Goal: Task Accomplishment & Management: Complete application form

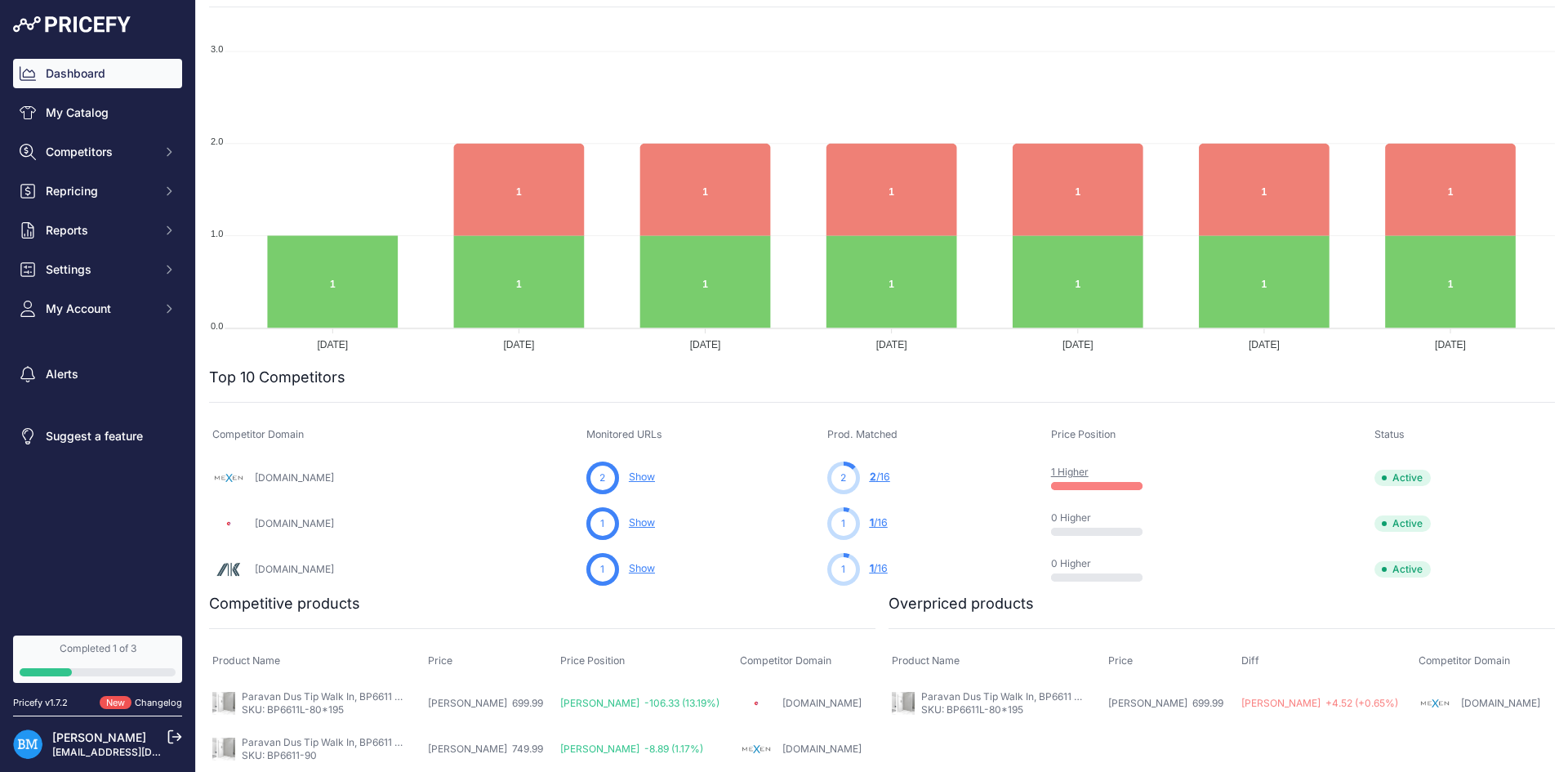
scroll to position [212, 0]
click at [92, 111] on link "My Catalog" at bounding box center [97, 113] width 169 height 29
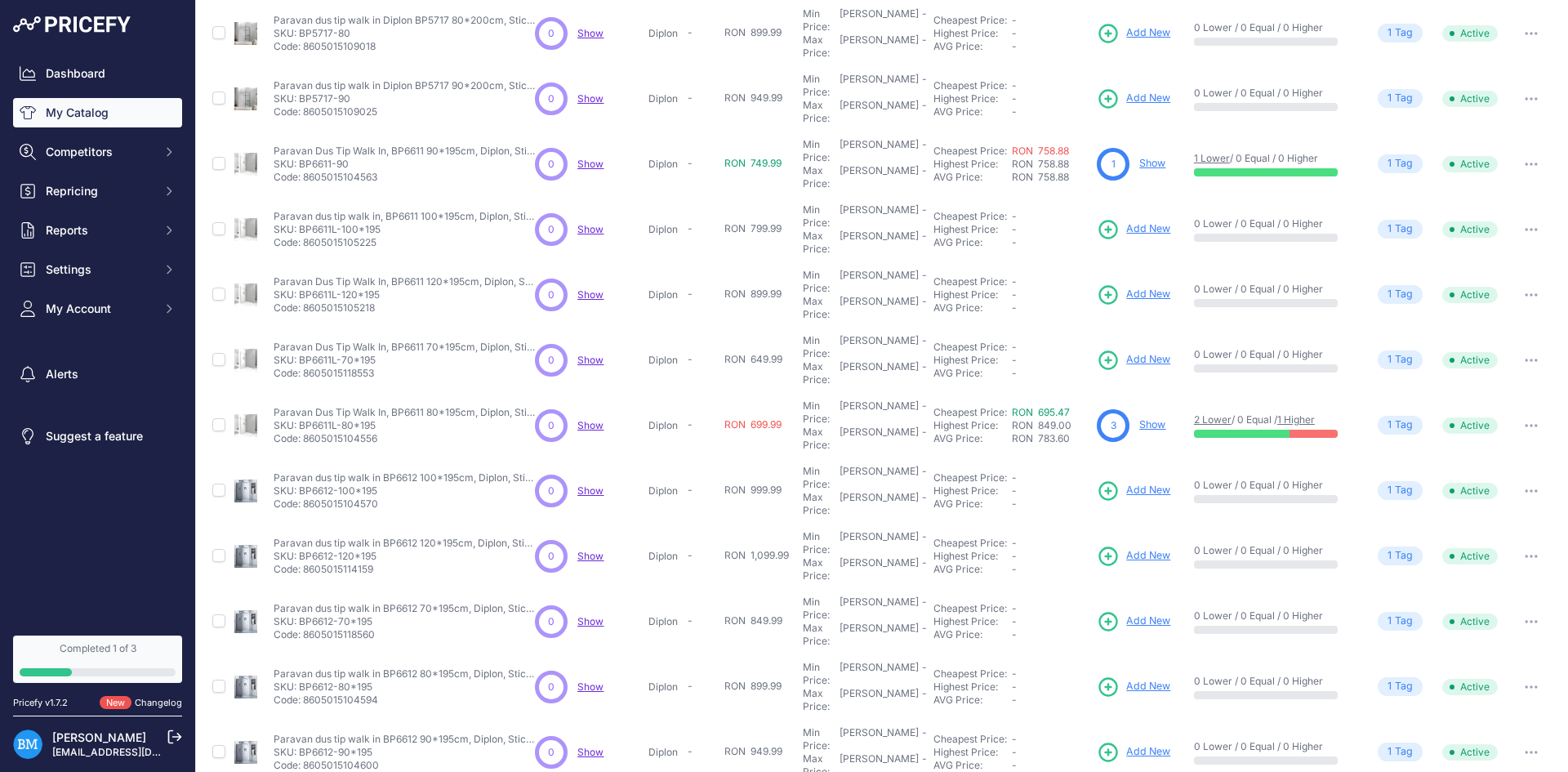
scroll to position [209, 0]
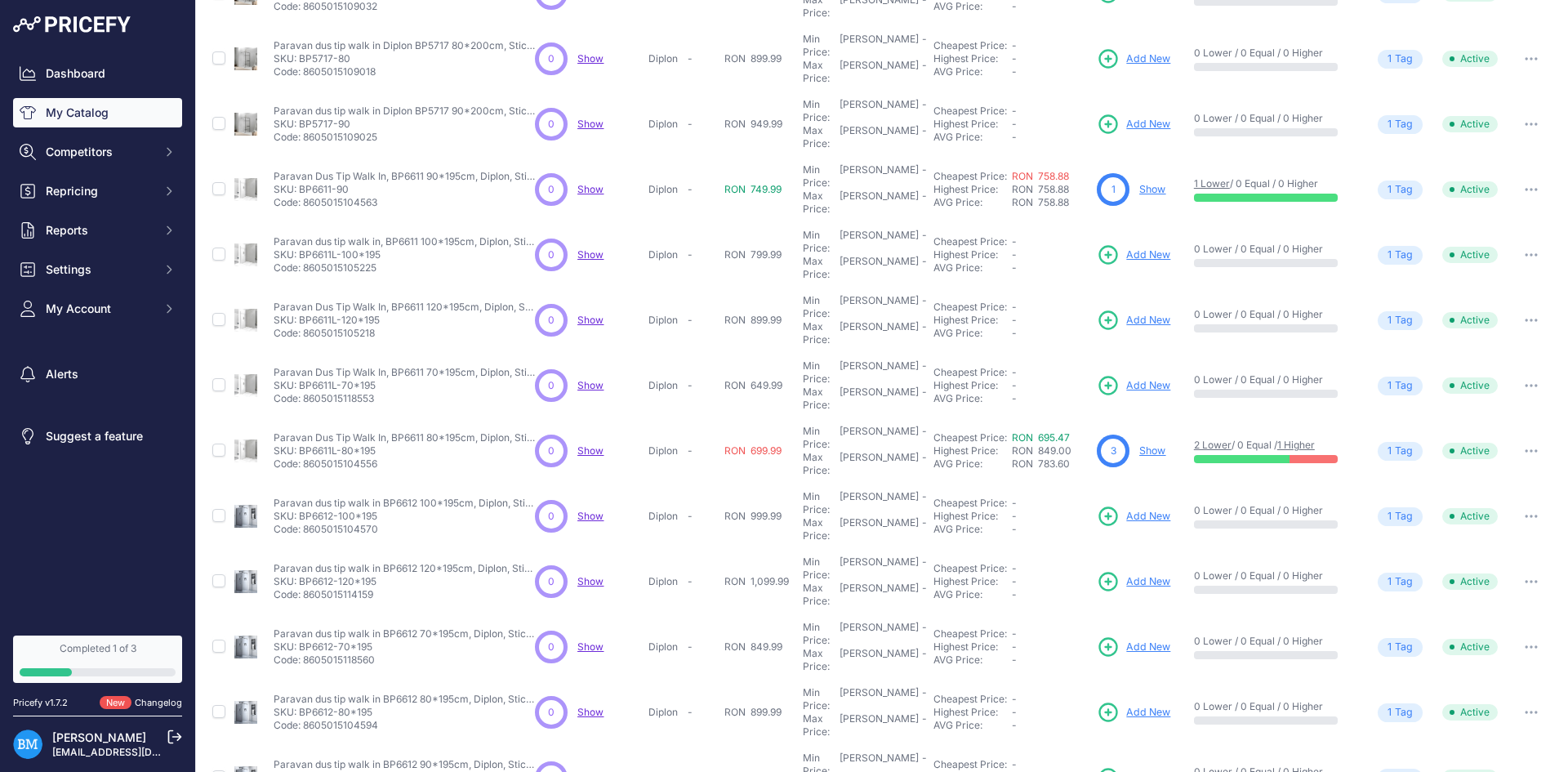
scroll to position [250, 0]
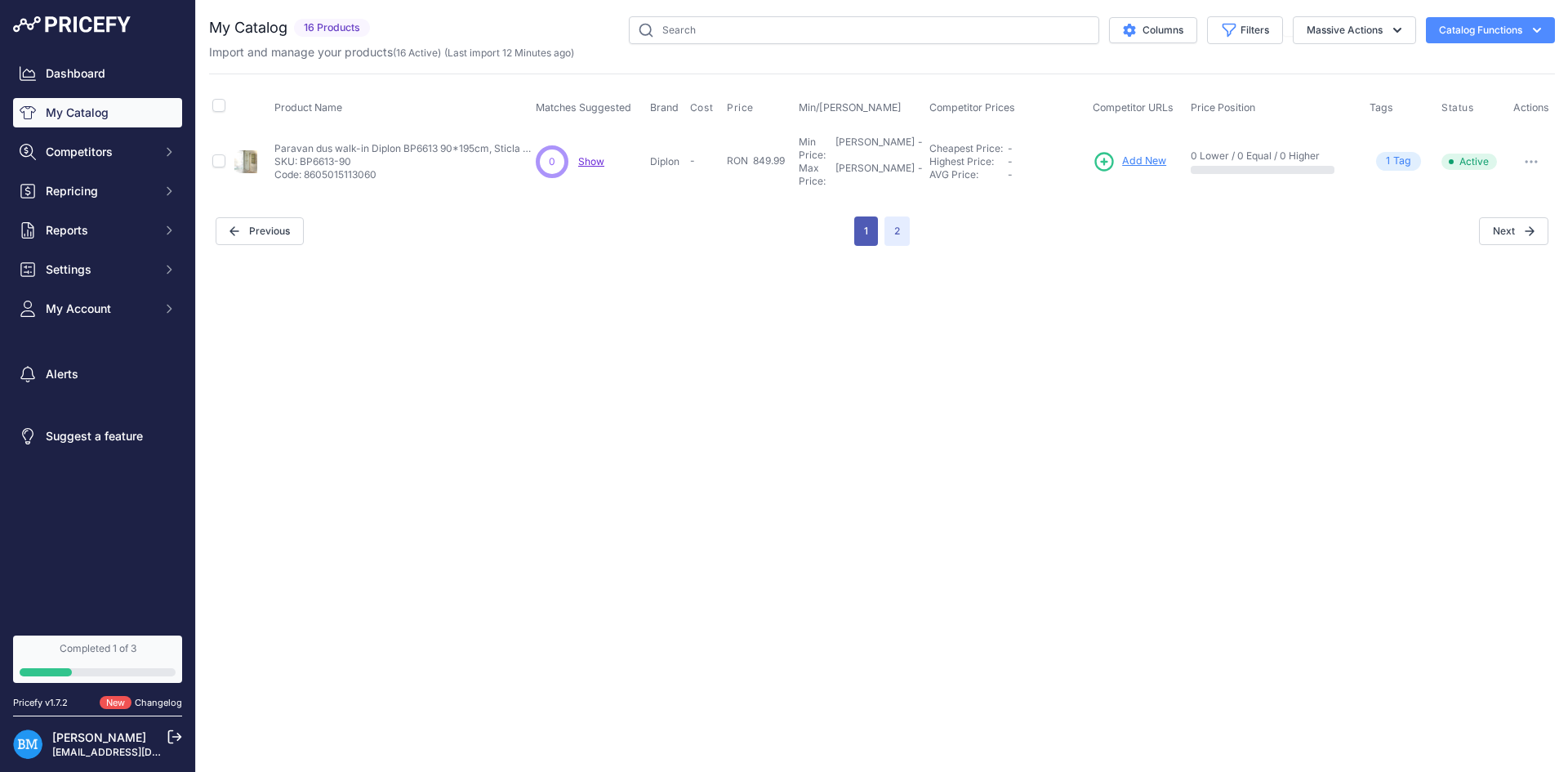
click at [873, 227] on div "My Catalog 16 Products" at bounding box center [882, 131] width 1346 height 230
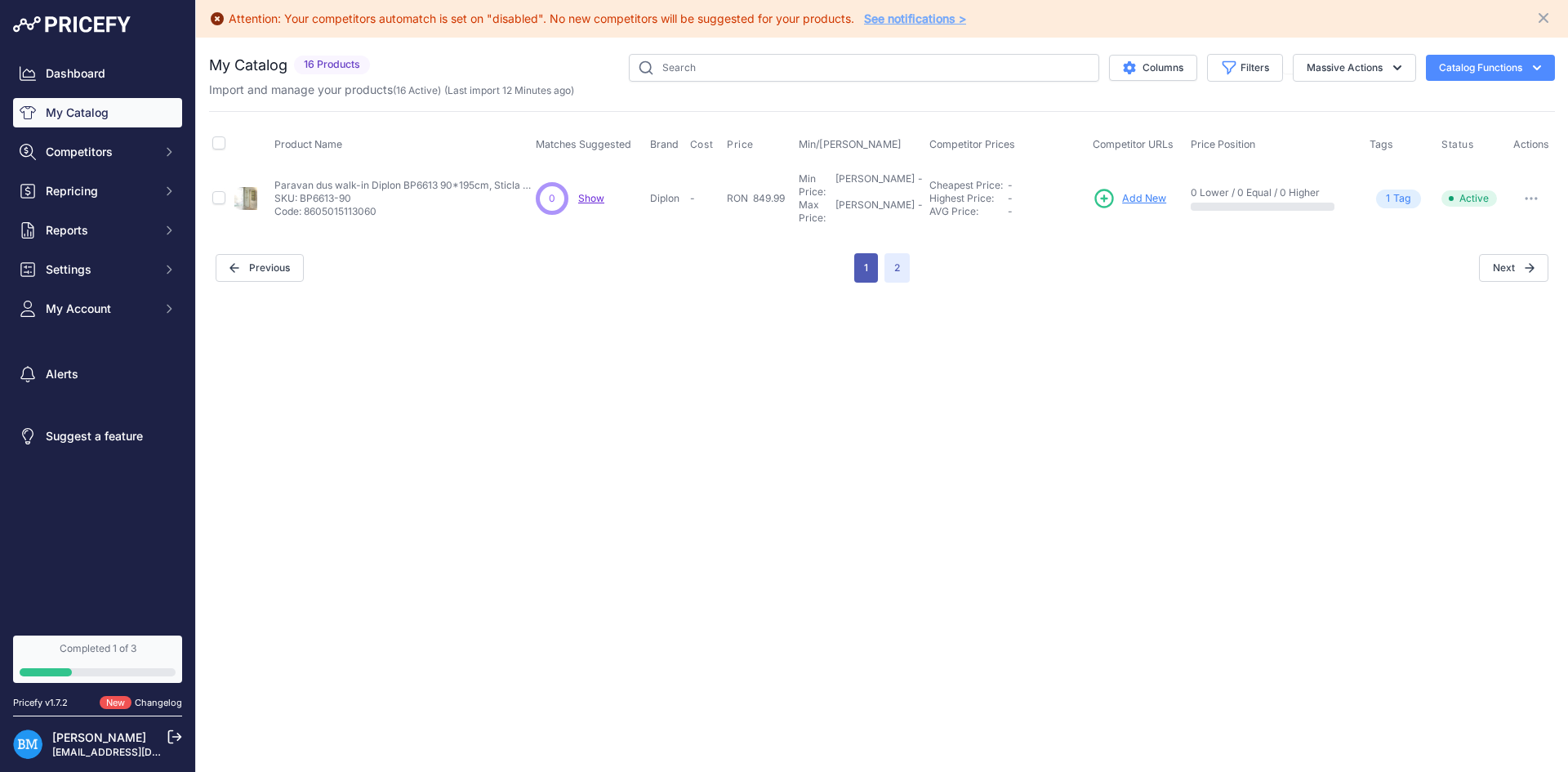
click at [872, 253] on button "1" at bounding box center [867, 268] width 23 height 29
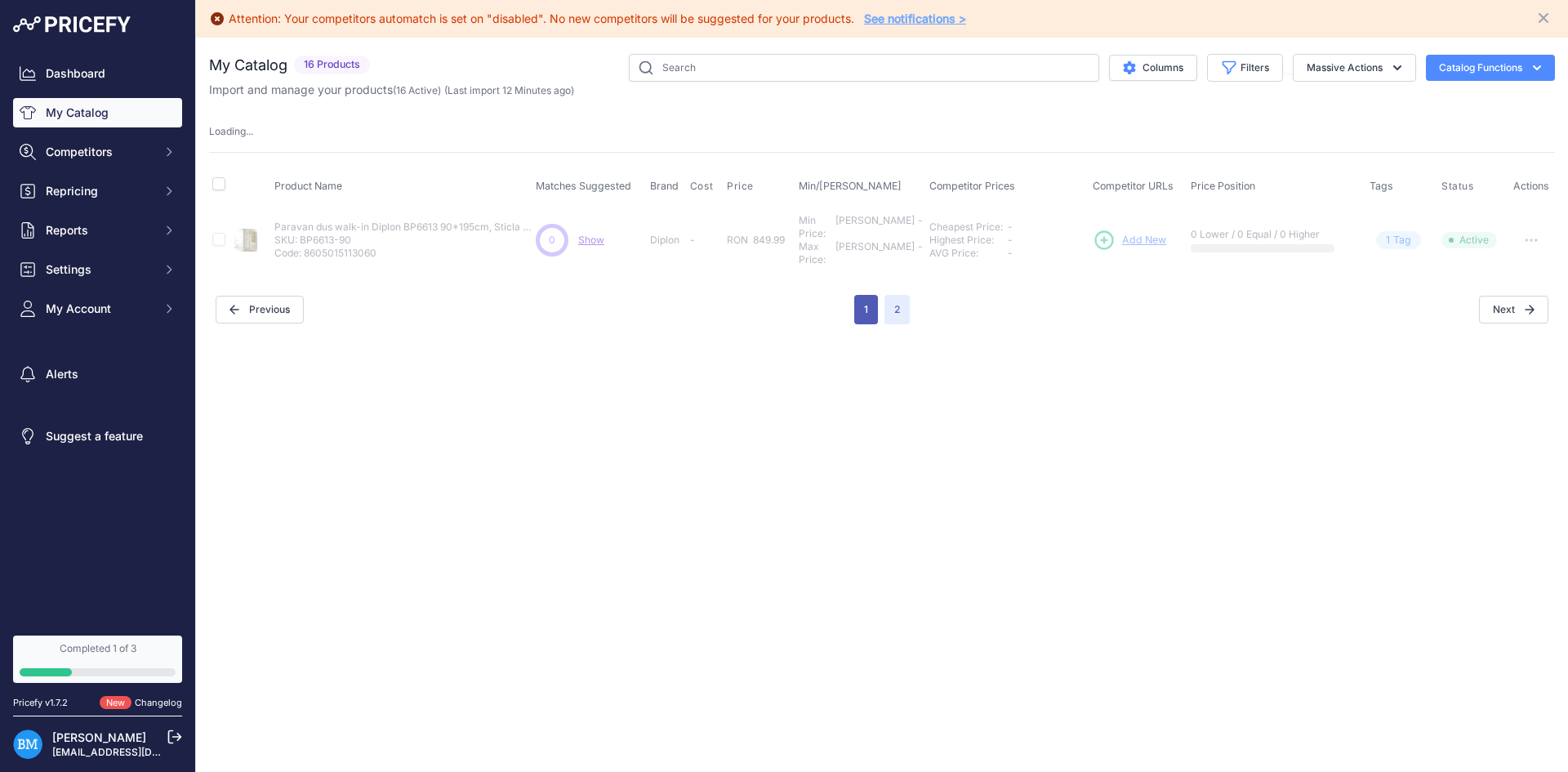
click at [865, 305] on button "1" at bounding box center [867, 309] width 23 height 29
click at [857, 304] on button "1" at bounding box center [867, 309] width 23 height 29
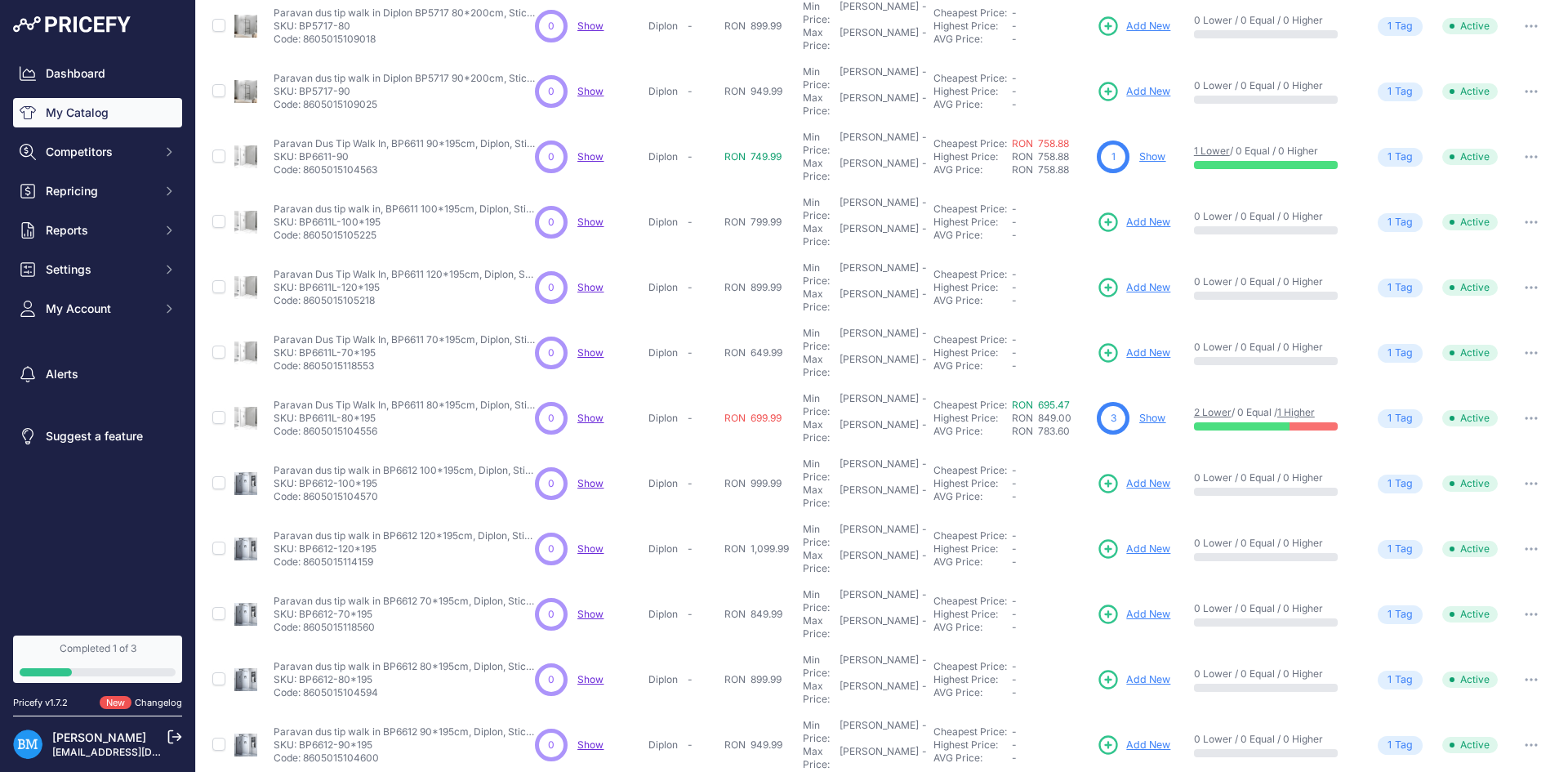
scroll to position [246, 0]
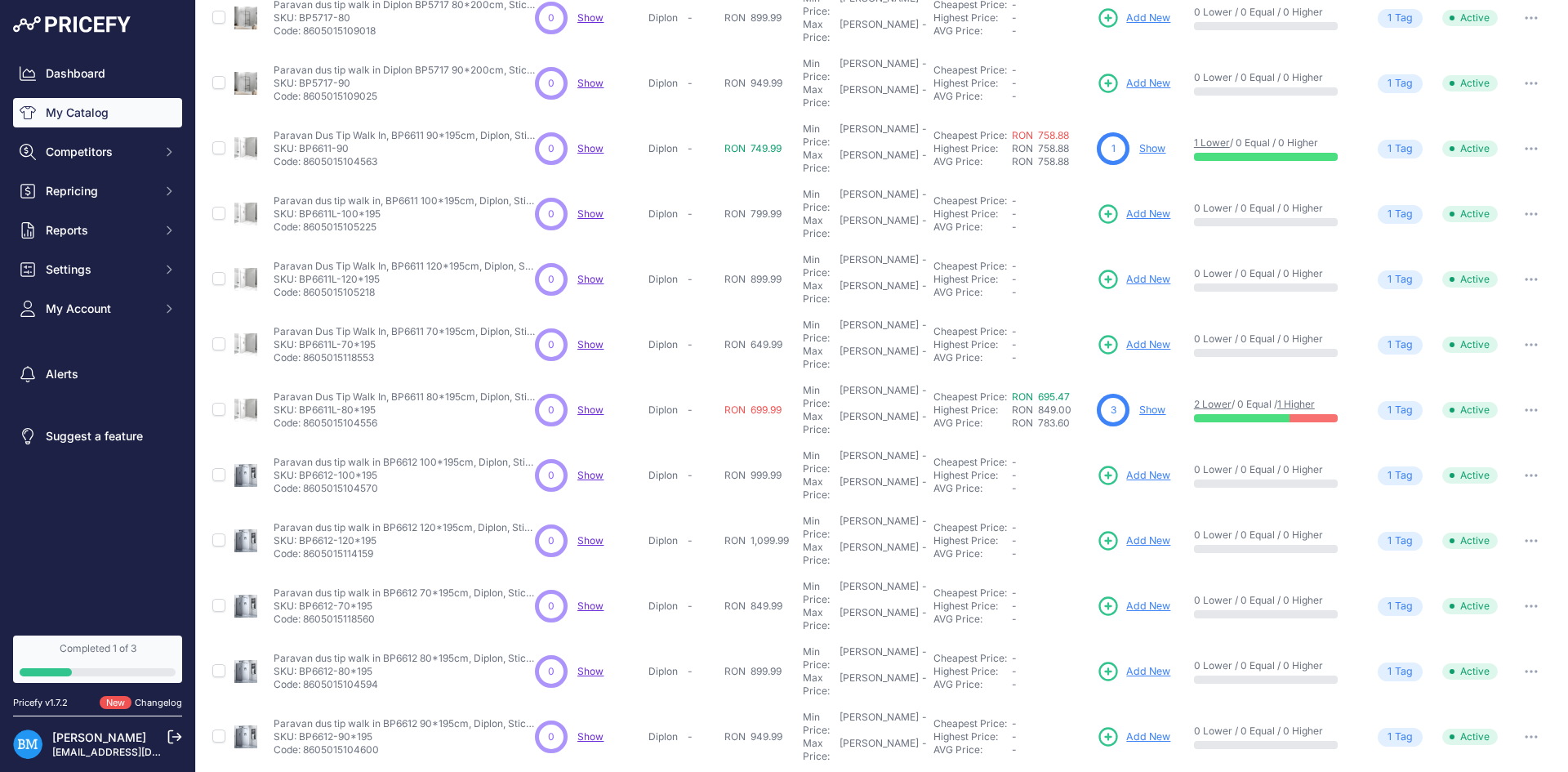
click at [1152, 404] on link "Show" at bounding box center [1152, 410] width 26 height 13
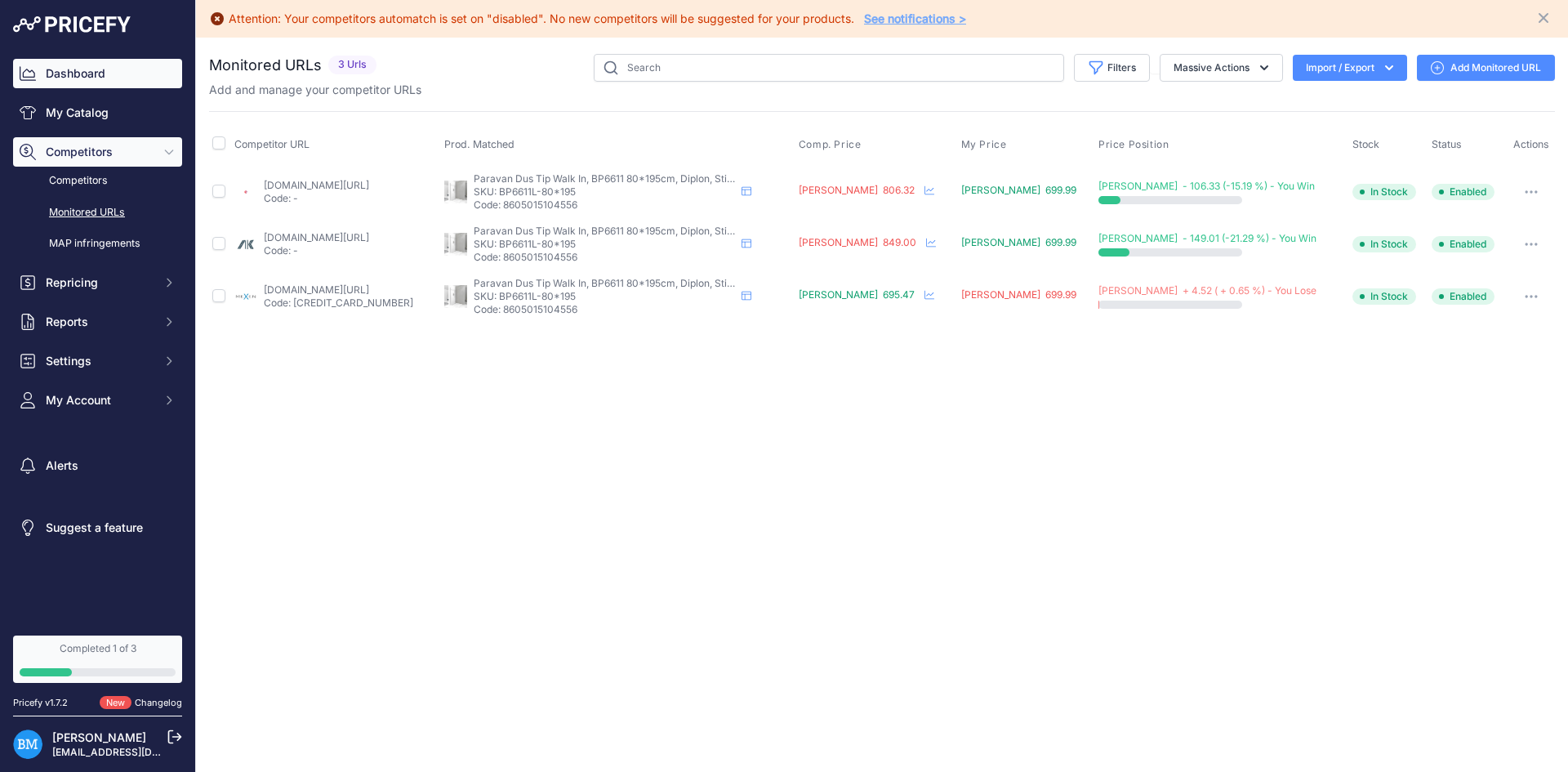
click at [87, 65] on link "Dashboard" at bounding box center [97, 73] width 169 height 29
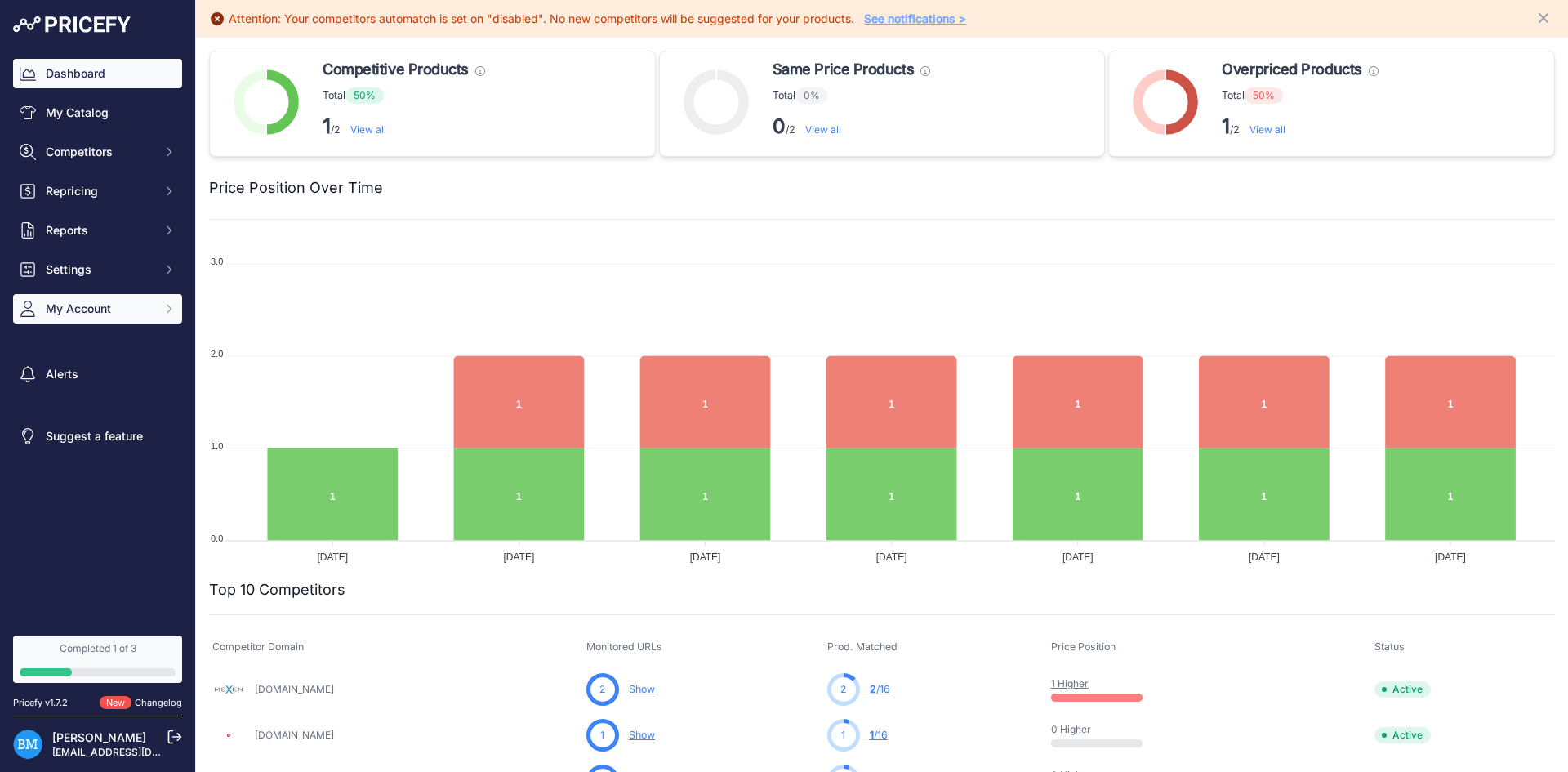
click at [82, 305] on span "My Account" at bounding box center [99, 308] width 107 height 17
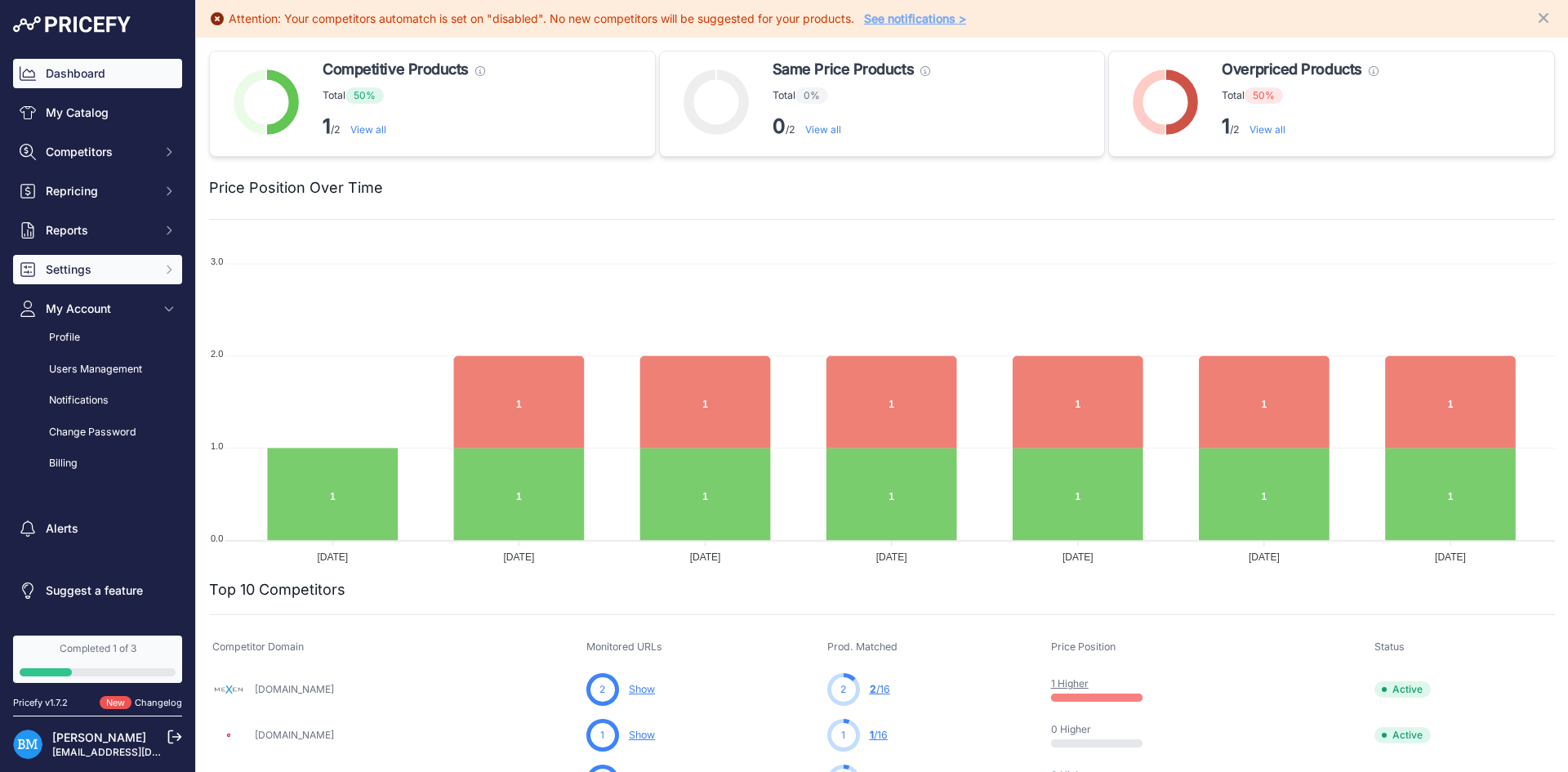
click at [85, 274] on span "Settings" at bounding box center [99, 269] width 107 height 17
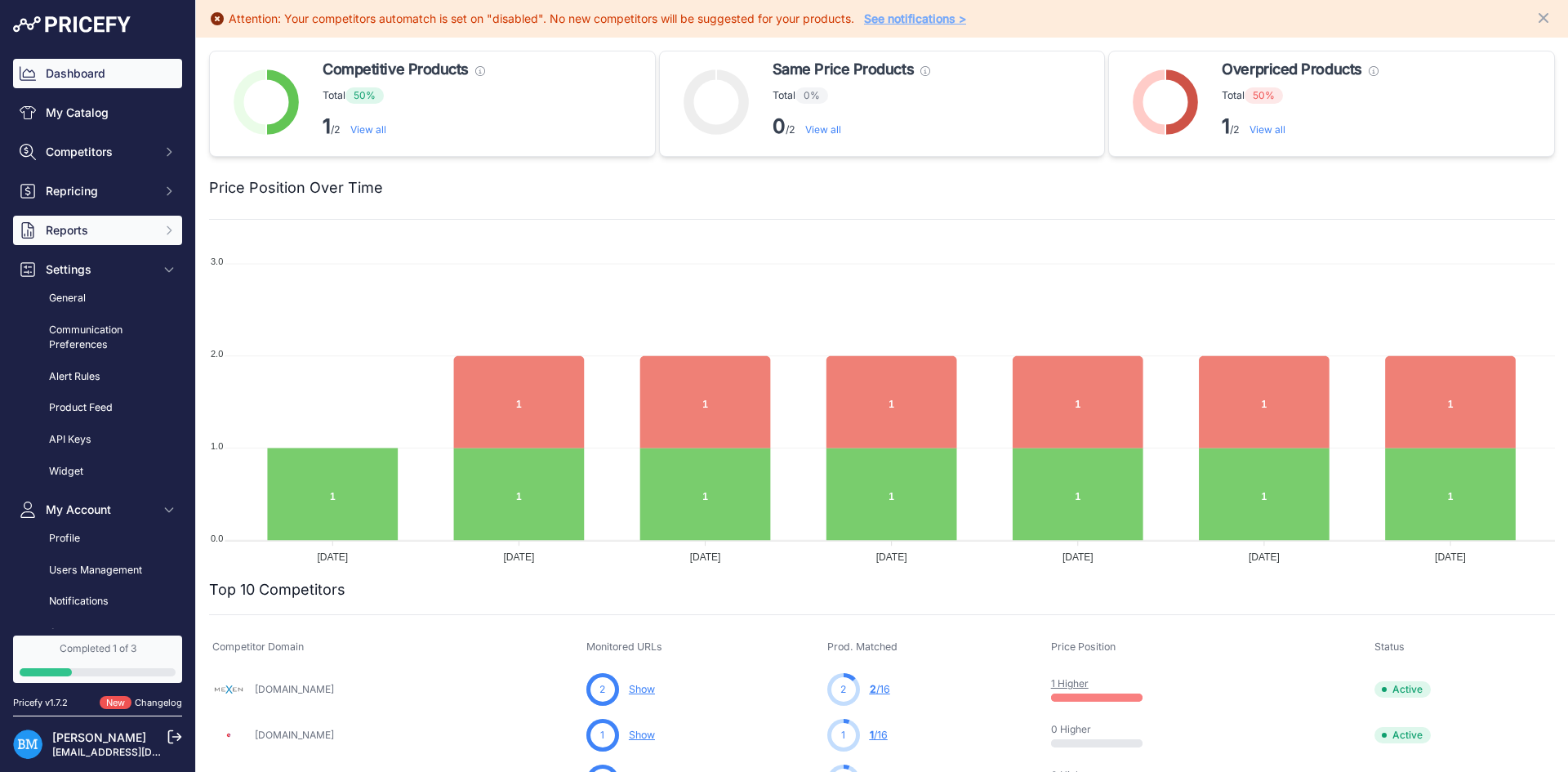
click at [113, 233] on span "Reports" at bounding box center [99, 230] width 107 height 17
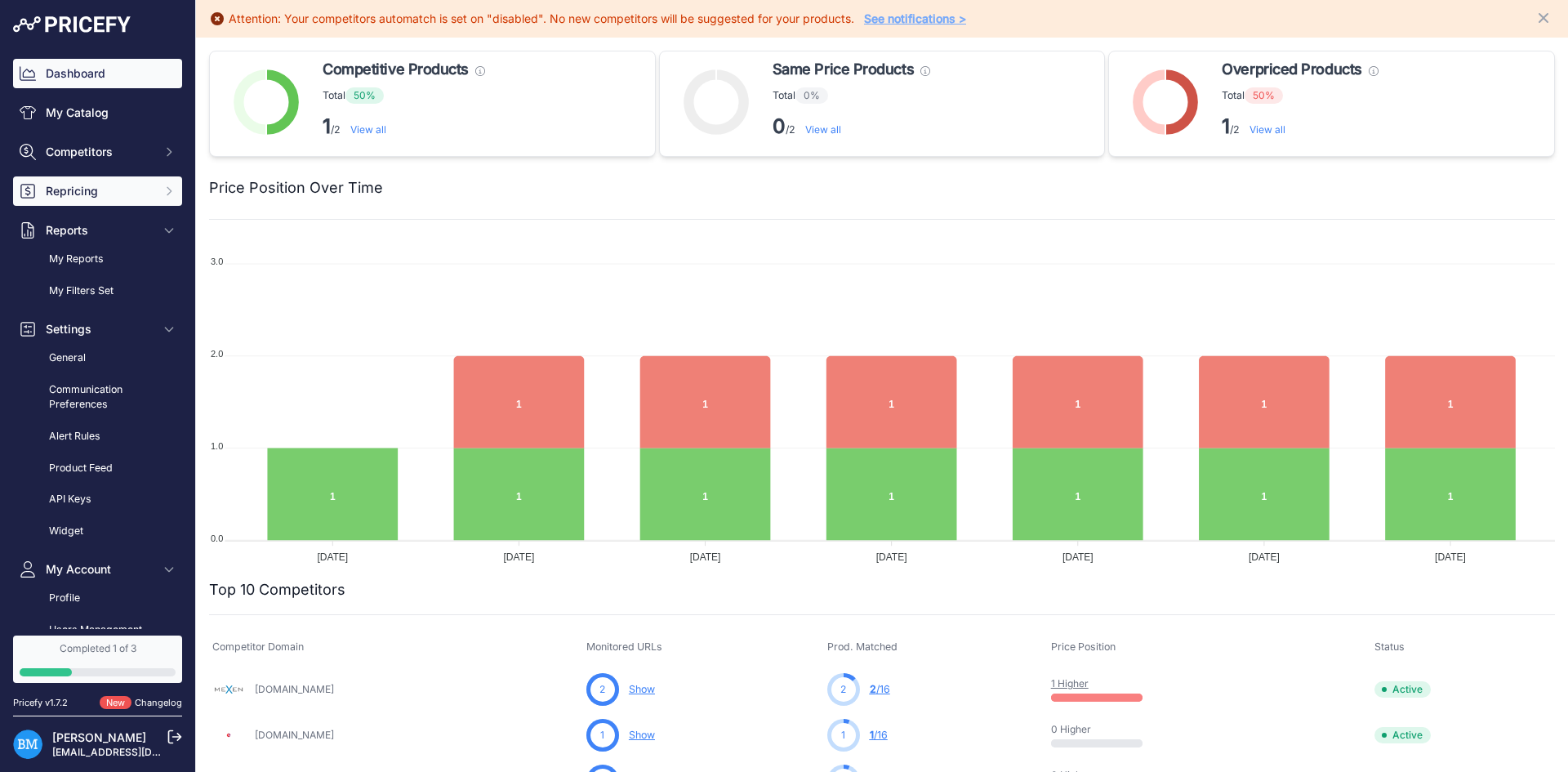
click at [122, 184] on span "Repricing" at bounding box center [99, 191] width 107 height 17
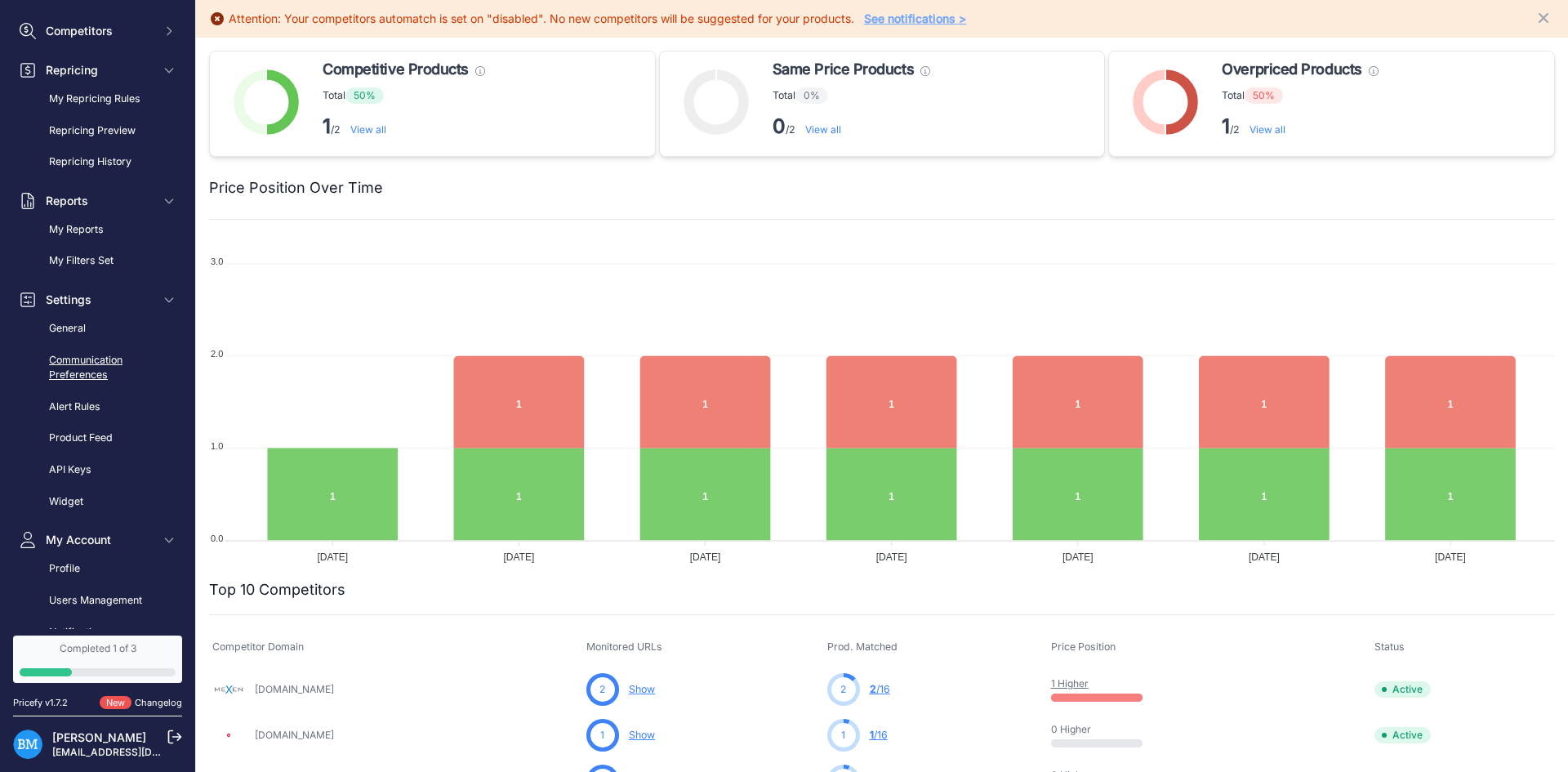
scroll to position [341, 0]
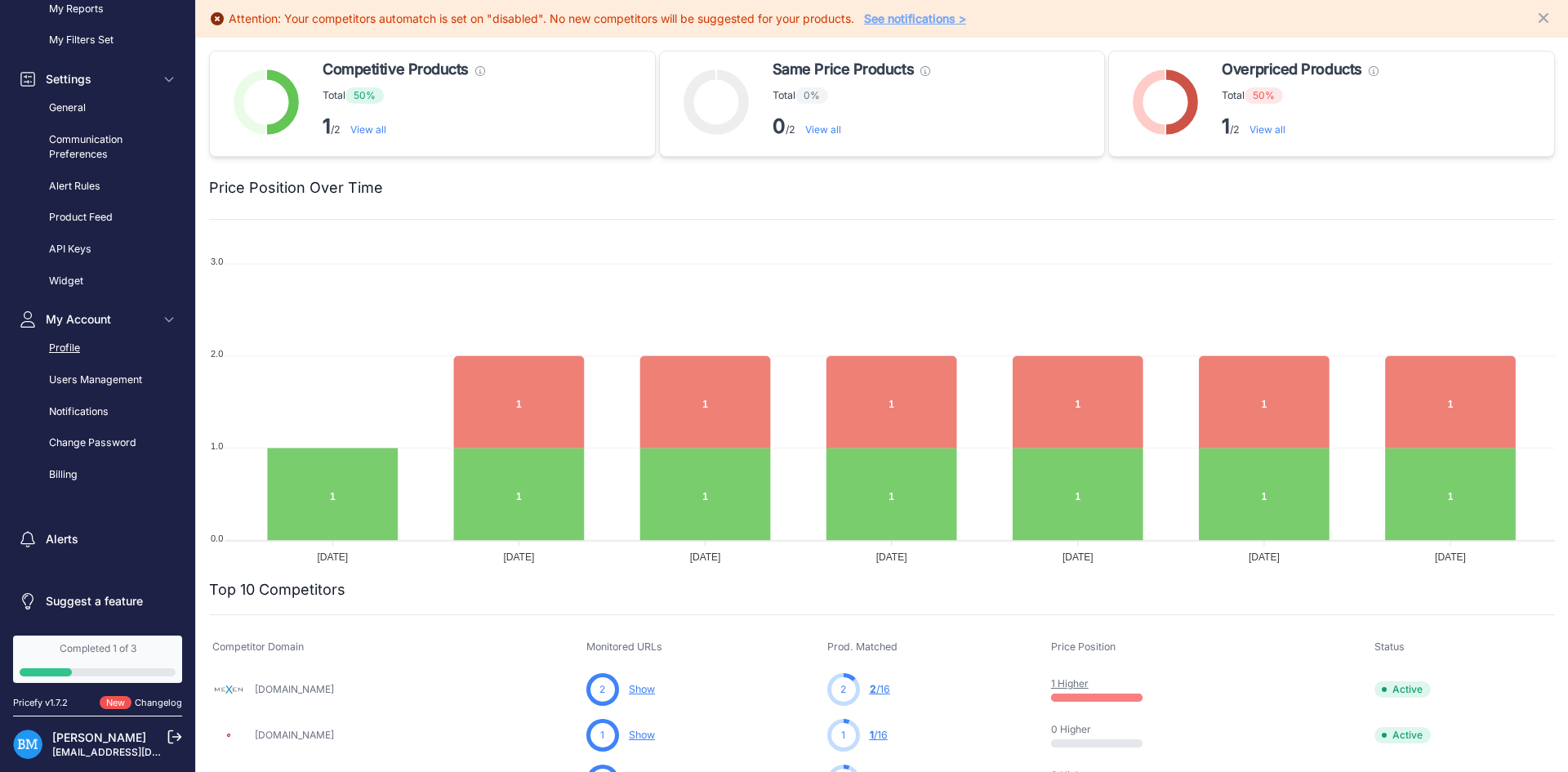
click at [85, 344] on link "Profile" at bounding box center [97, 348] width 169 height 28
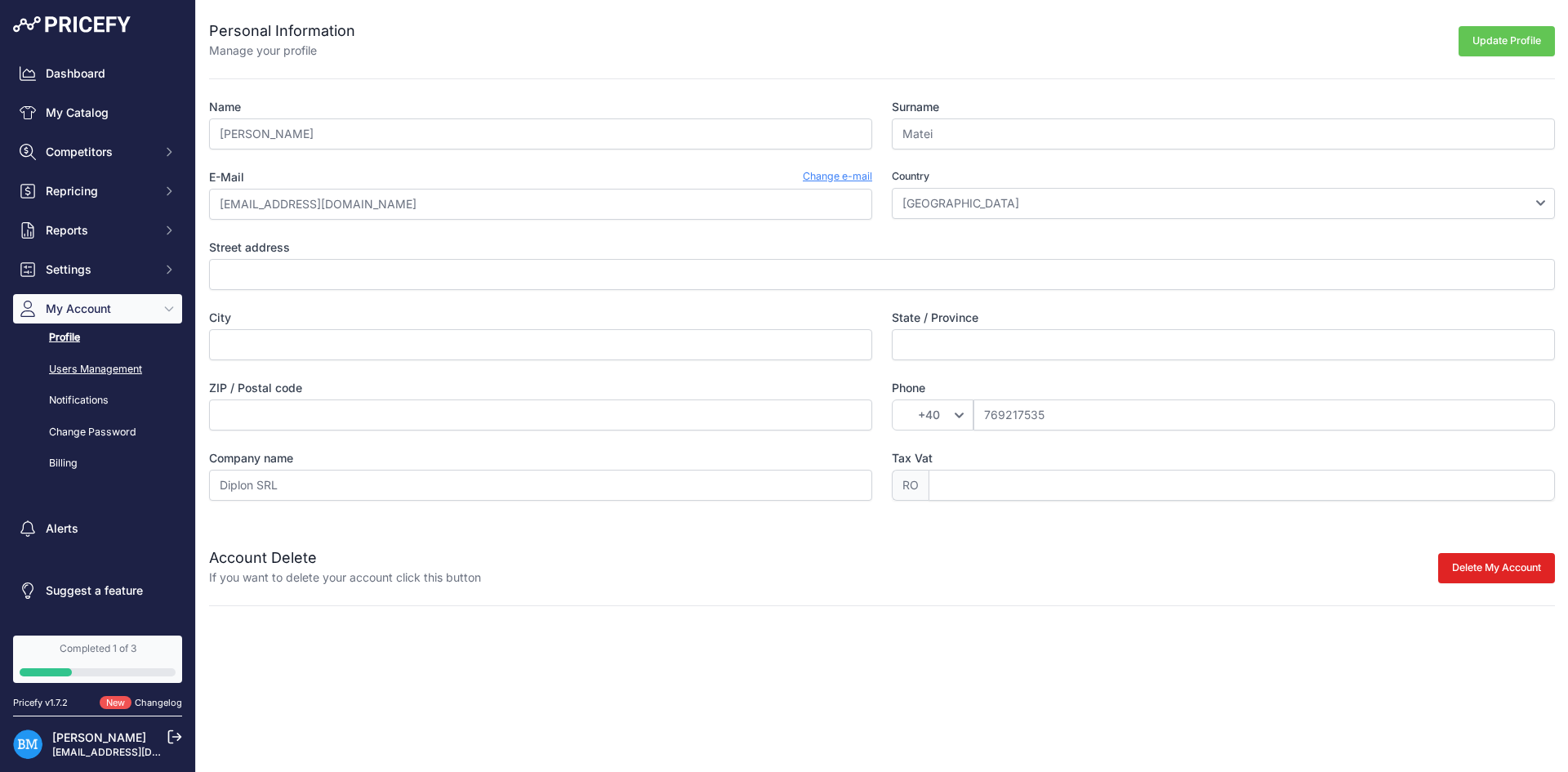
click at [101, 372] on link "Users Management" at bounding box center [97, 369] width 169 height 28
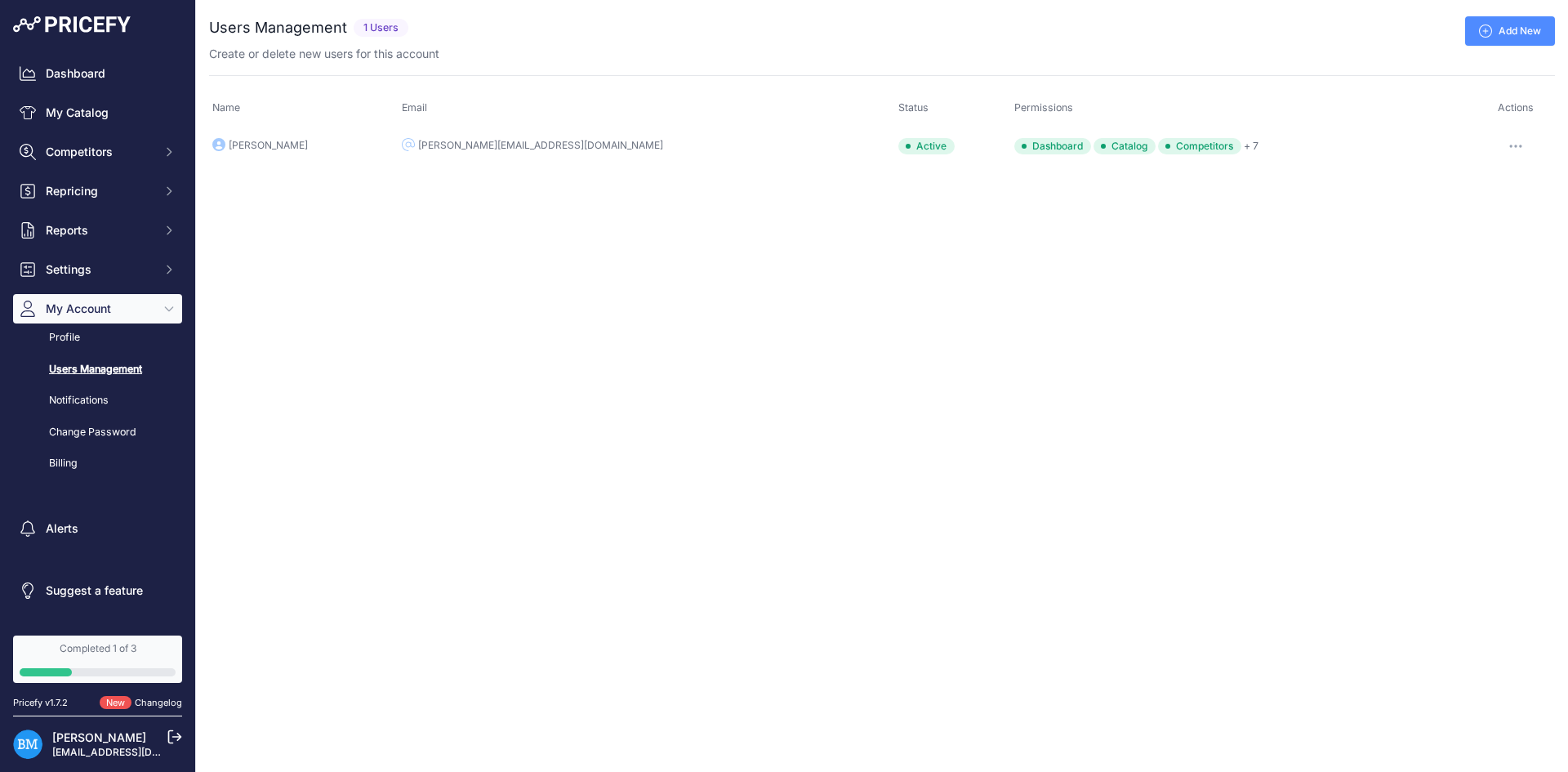
click at [1499, 42] on link "Add New" at bounding box center [1510, 31] width 90 height 29
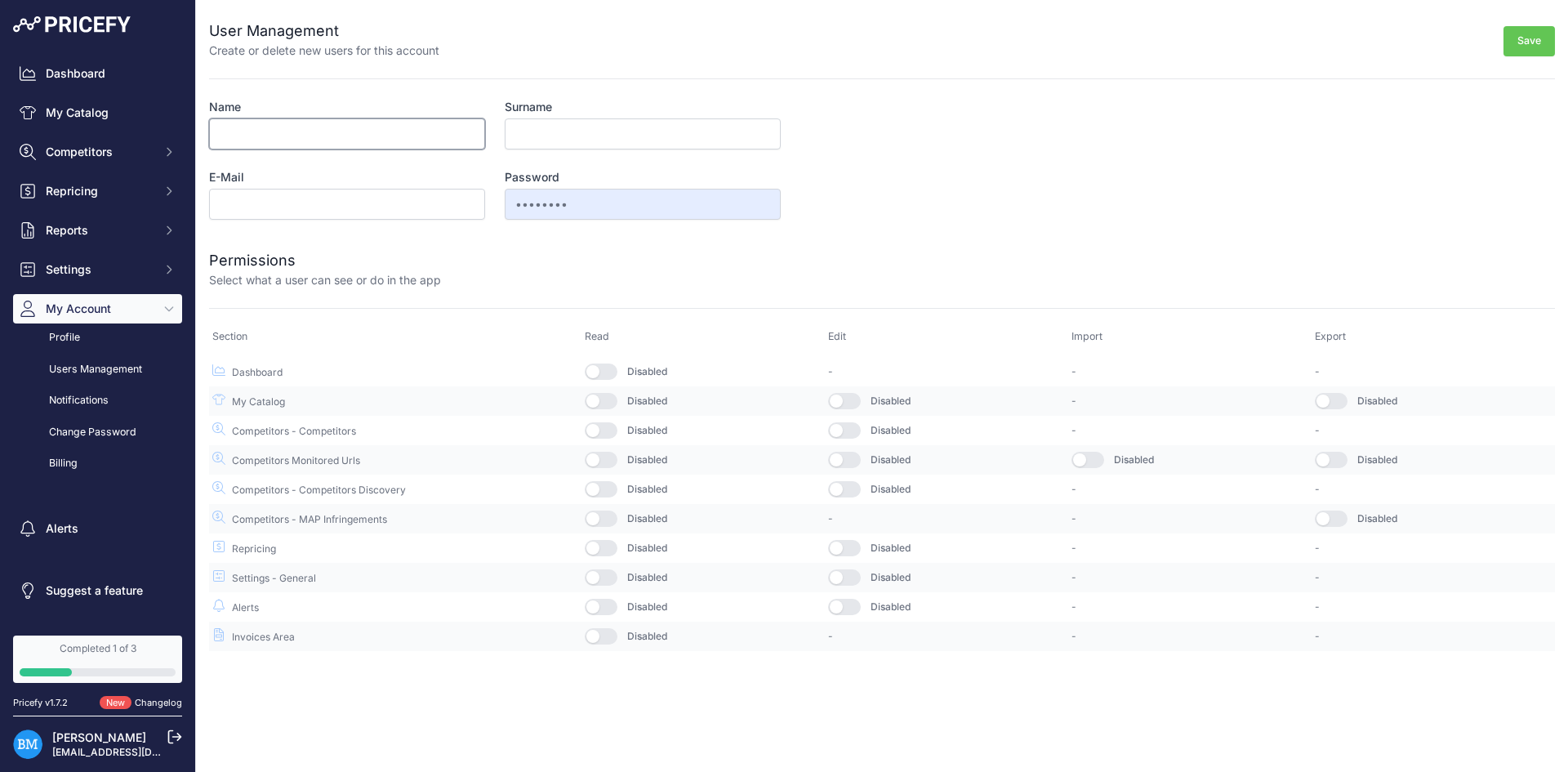
click at [377, 129] on input "Name" at bounding box center [347, 134] width 276 height 31
type input "Simona"
click at [577, 115] on div "Surname" at bounding box center [643, 124] width 276 height 51
click at [576, 126] on input "Surname" at bounding box center [643, 134] width 276 height 31
paste input "simona.boskovic@diplon.ro"
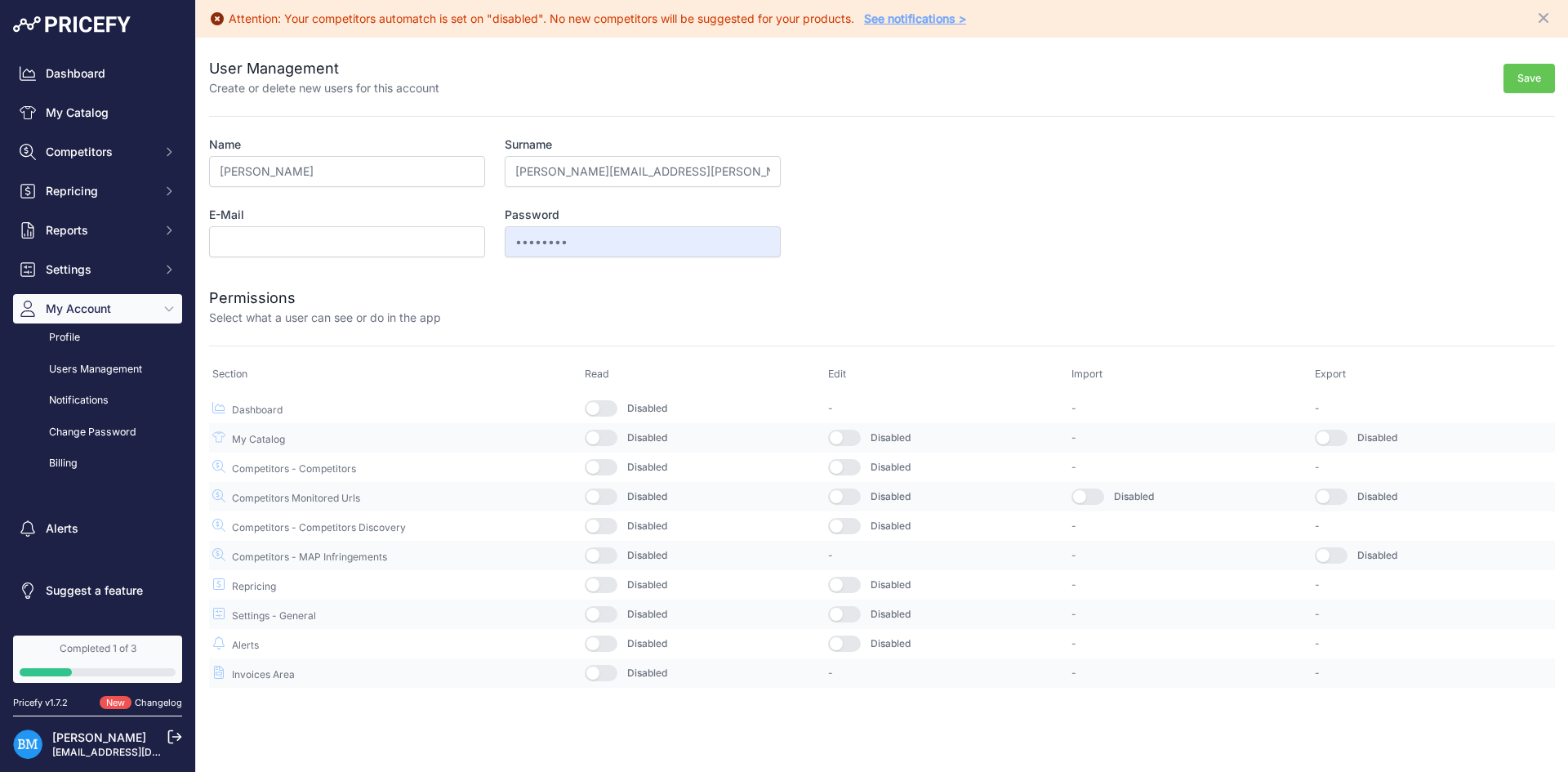
click at [557, 131] on form "User Management Create or delete new users for this account Save Name Simona Su…" at bounding box center [882, 363] width 1346 height 652
drag, startPoint x: 563, startPoint y: 172, endPoint x: 426, endPoint y: 177, distance: 137.1
click at [427, 174] on div "Name Simona Surname simona.boskovic@diplon.ro E-Mail Password •••••••• This use…" at bounding box center [495, 197] width 572 height 121
drag, startPoint x: 656, startPoint y: 175, endPoint x: 564, endPoint y: 174, distance: 92.0
click at [564, 174] on input "Boskovic@diplon.ro" at bounding box center [643, 172] width 276 height 31
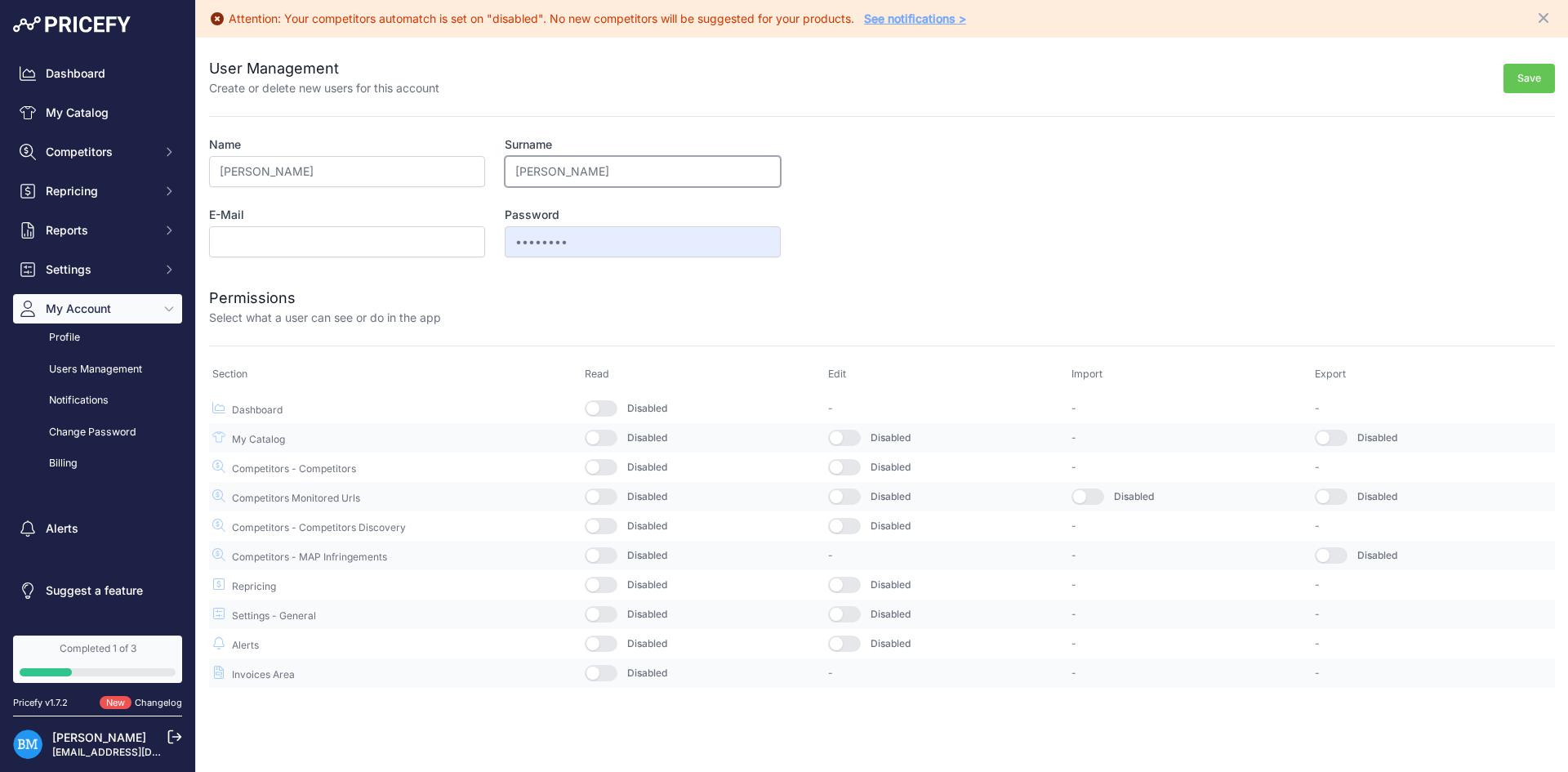
type input "Boskovic"
click at [354, 239] on input "E-Mail" at bounding box center [347, 242] width 276 height 31
paste input "simona.boskovic@diplon.ro"
type input "simona.boskovic@diplon.ro"
click at [506, 279] on div "Permissions Select what a user can see or do in the app" at bounding box center [882, 296] width 1346 height 59
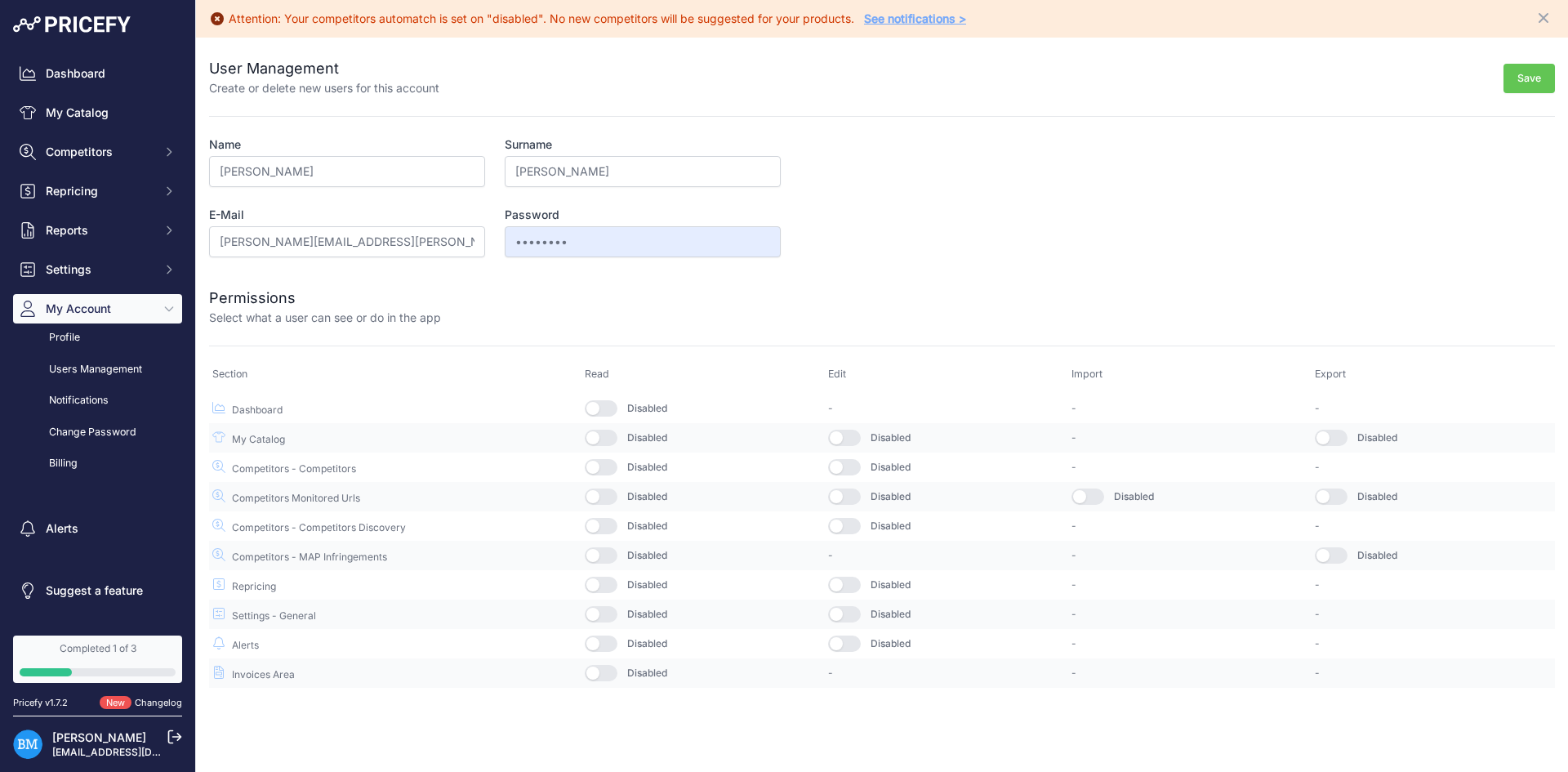
click at [610, 412] on button "button" at bounding box center [601, 408] width 32 height 17
click at [596, 436] on button "button" at bounding box center [601, 437] width 32 height 17
click at [841, 440] on button "button" at bounding box center [844, 437] width 32 height 17
click at [1340, 439] on button "button" at bounding box center [1331, 437] width 32 height 17
click at [616, 460] on button "button" at bounding box center [601, 467] width 32 height 17
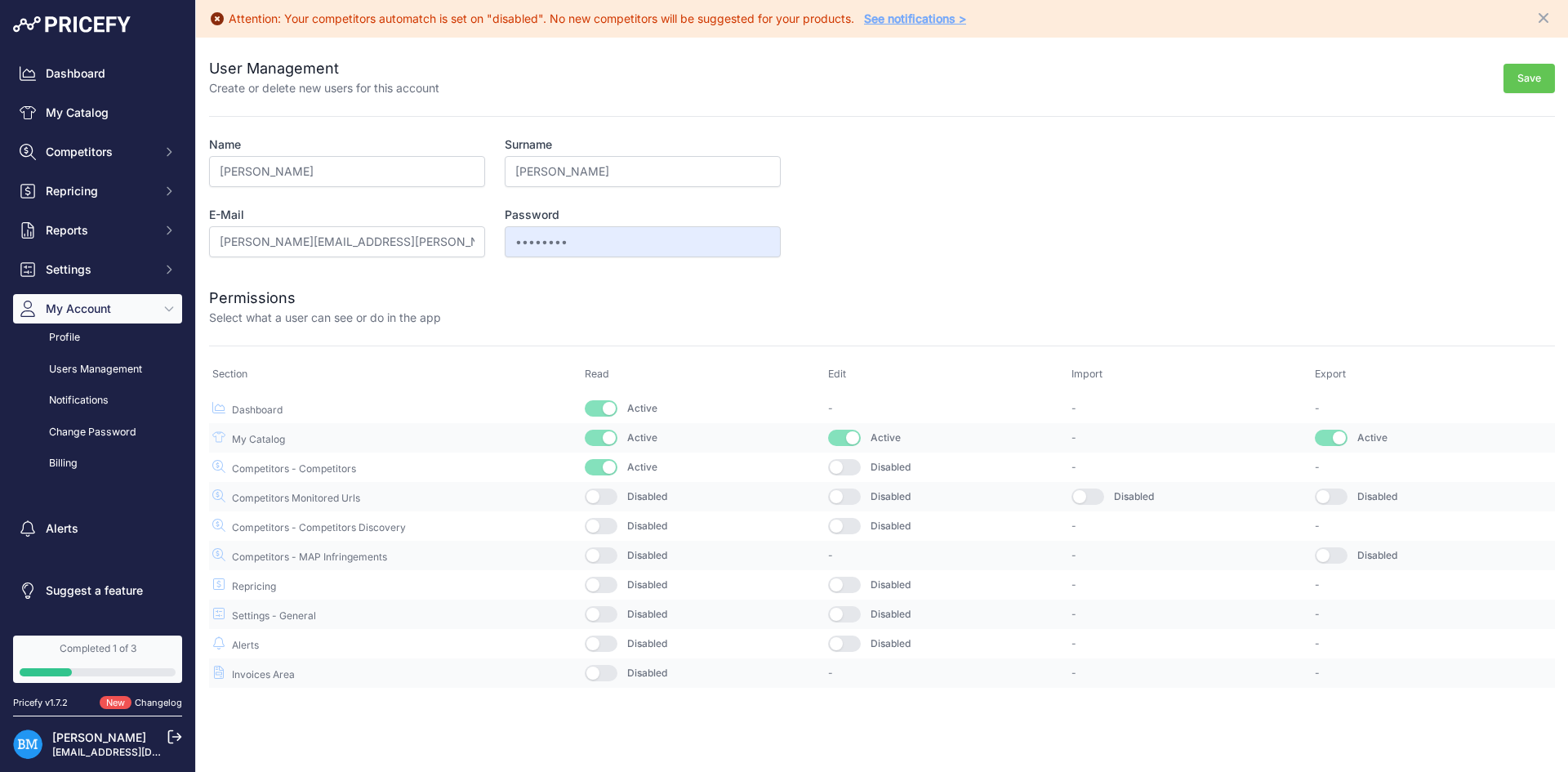
click at [840, 473] on button "button" at bounding box center [844, 467] width 32 height 17
click at [601, 503] on button "button" at bounding box center [601, 496] width 32 height 17
click at [858, 500] on button "button" at bounding box center [844, 496] width 32 height 17
click at [1101, 502] on button "button" at bounding box center [1088, 496] width 32 height 17
click at [1322, 499] on button "button" at bounding box center [1331, 496] width 32 height 17
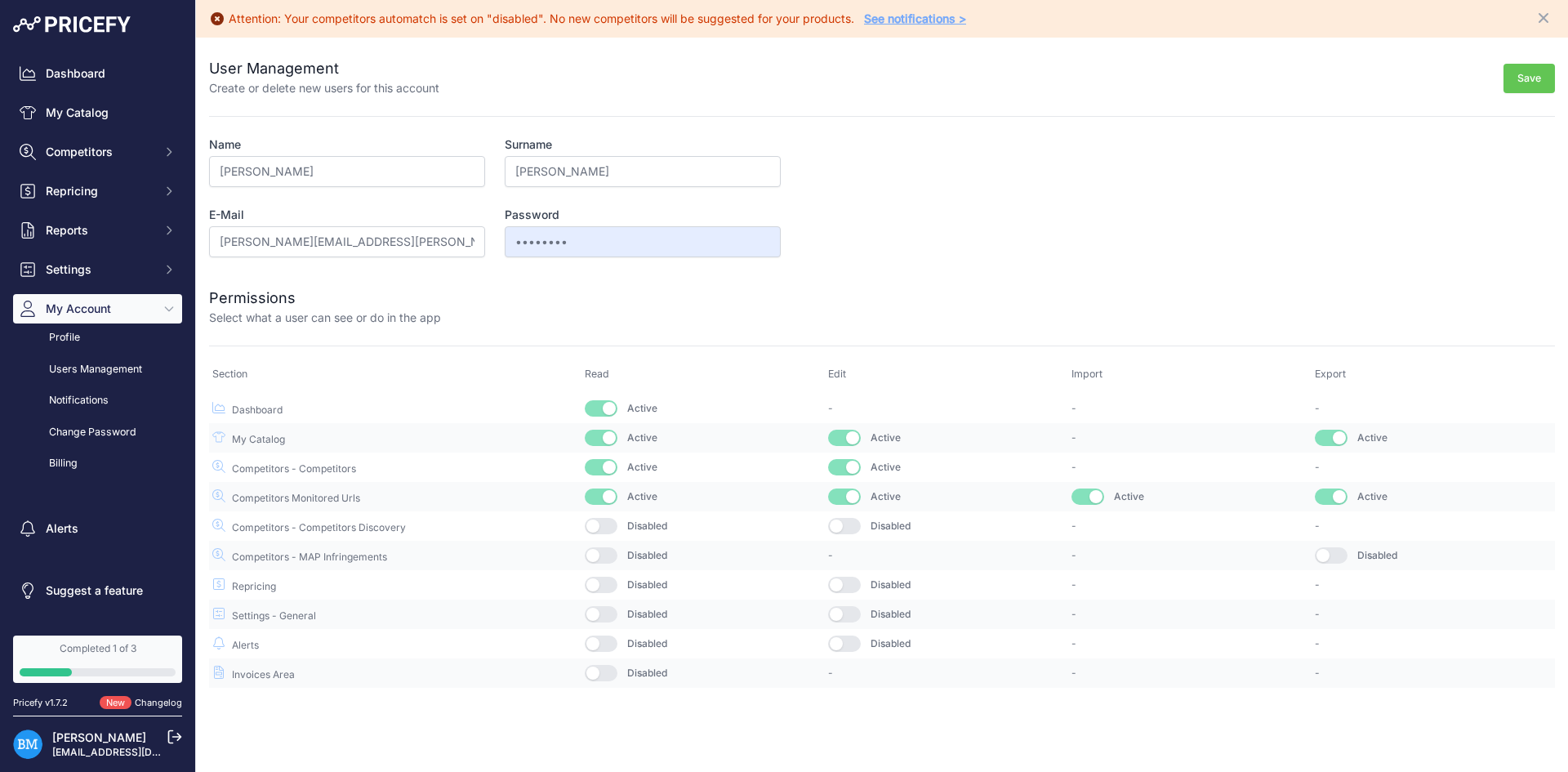
click at [1331, 440] on button "button" at bounding box center [1331, 437] width 32 height 17
click at [1330, 441] on button "button" at bounding box center [1331, 437] width 32 height 17
click at [602, 641] on button "button" at bounding box center [601, 644] width 32 height 17
click at [841, 648] on button "button" at bounding box center [844, 644] width 32 height 17
click at [849, 642] on button "button" at bounding box center [844, 644] width 32 height 17
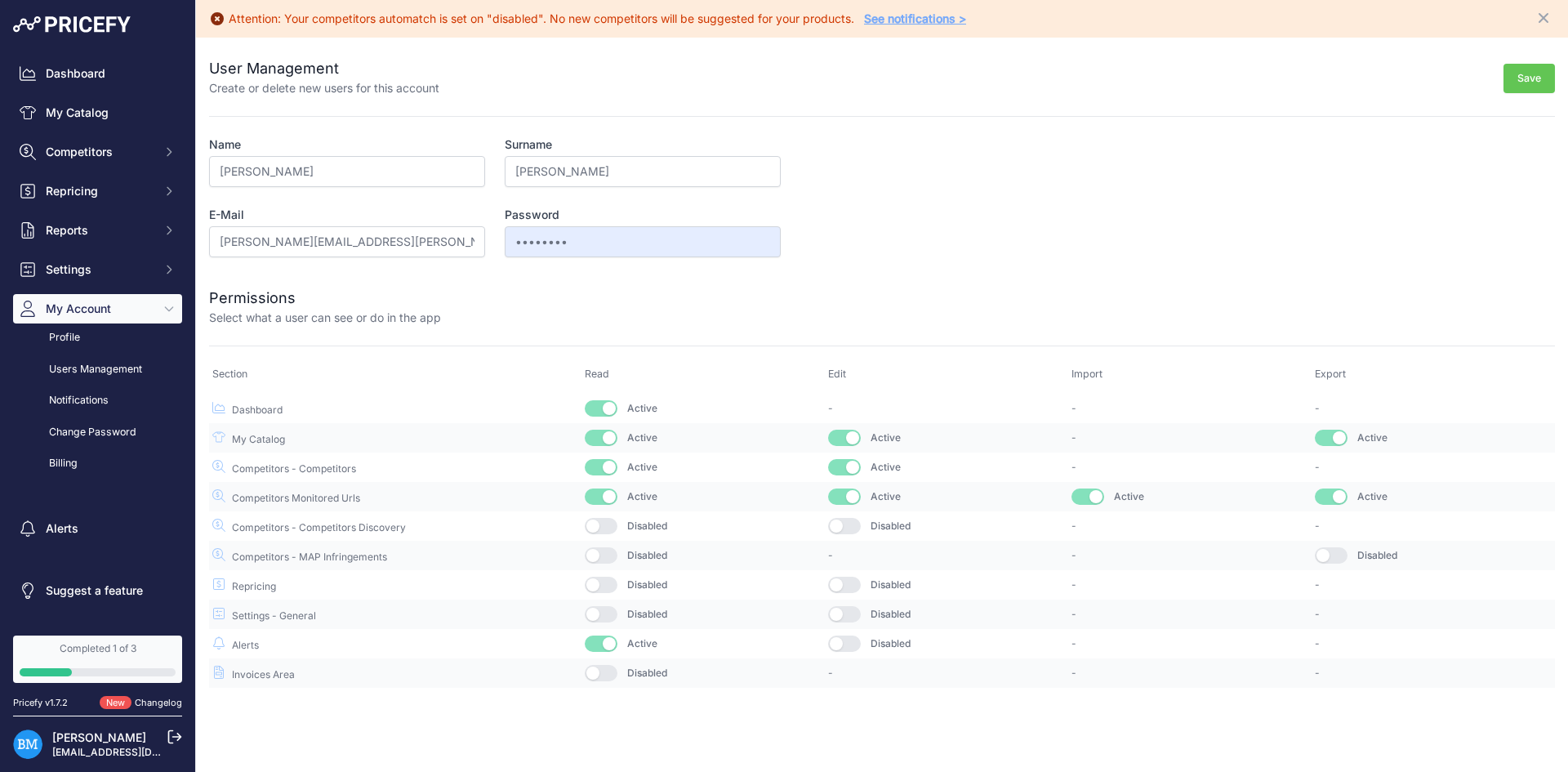
click at [1503, 80] on button "Save" at bounding box center [1529, 78] width 52 height 30
click at [1518, 82] on button "Save" at bounding box center [1529, 78] width 52 height 30
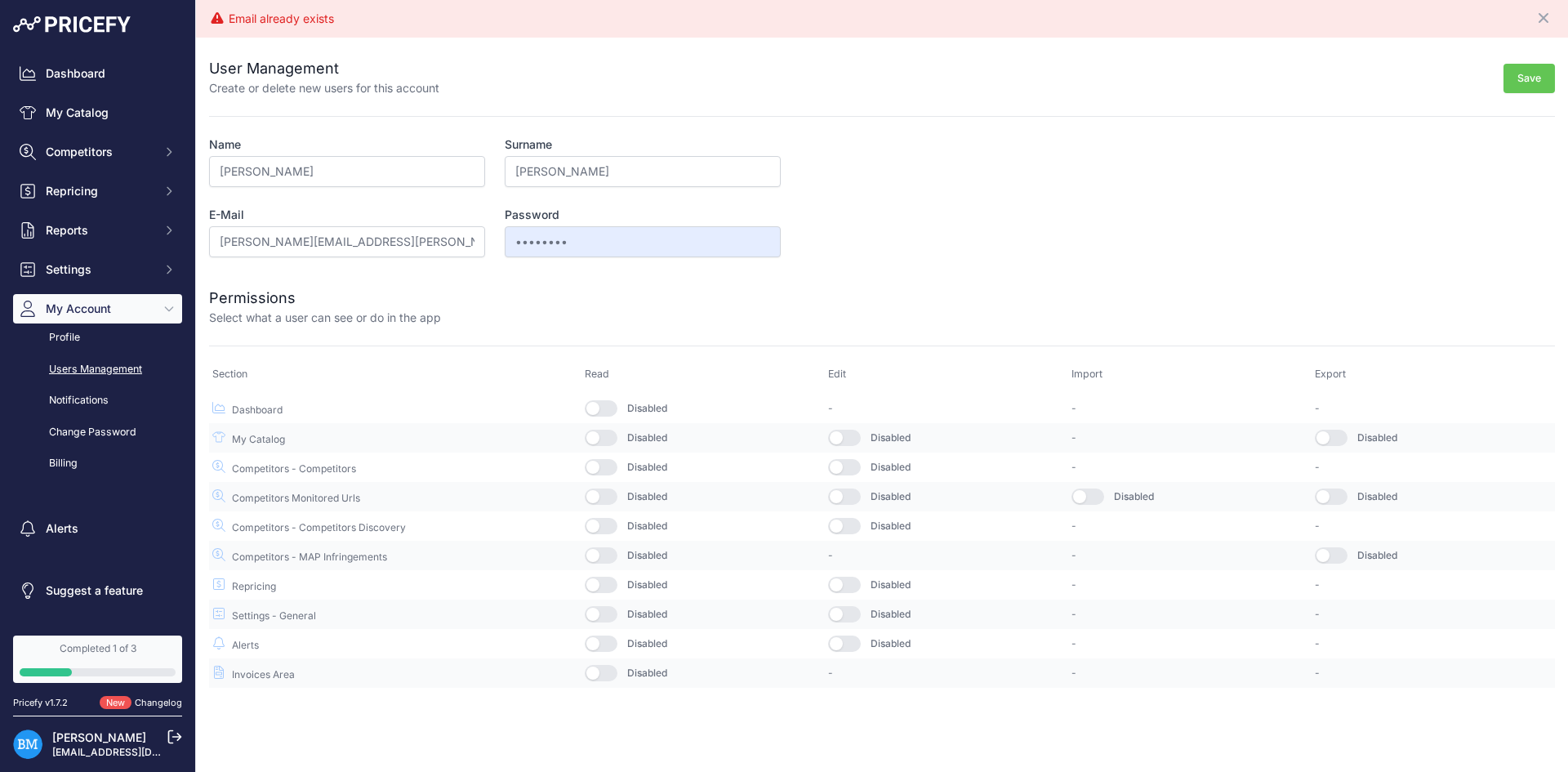
click at [83, 372] on link "Users Management" at bounding box center [97, 369] width 169 height 28
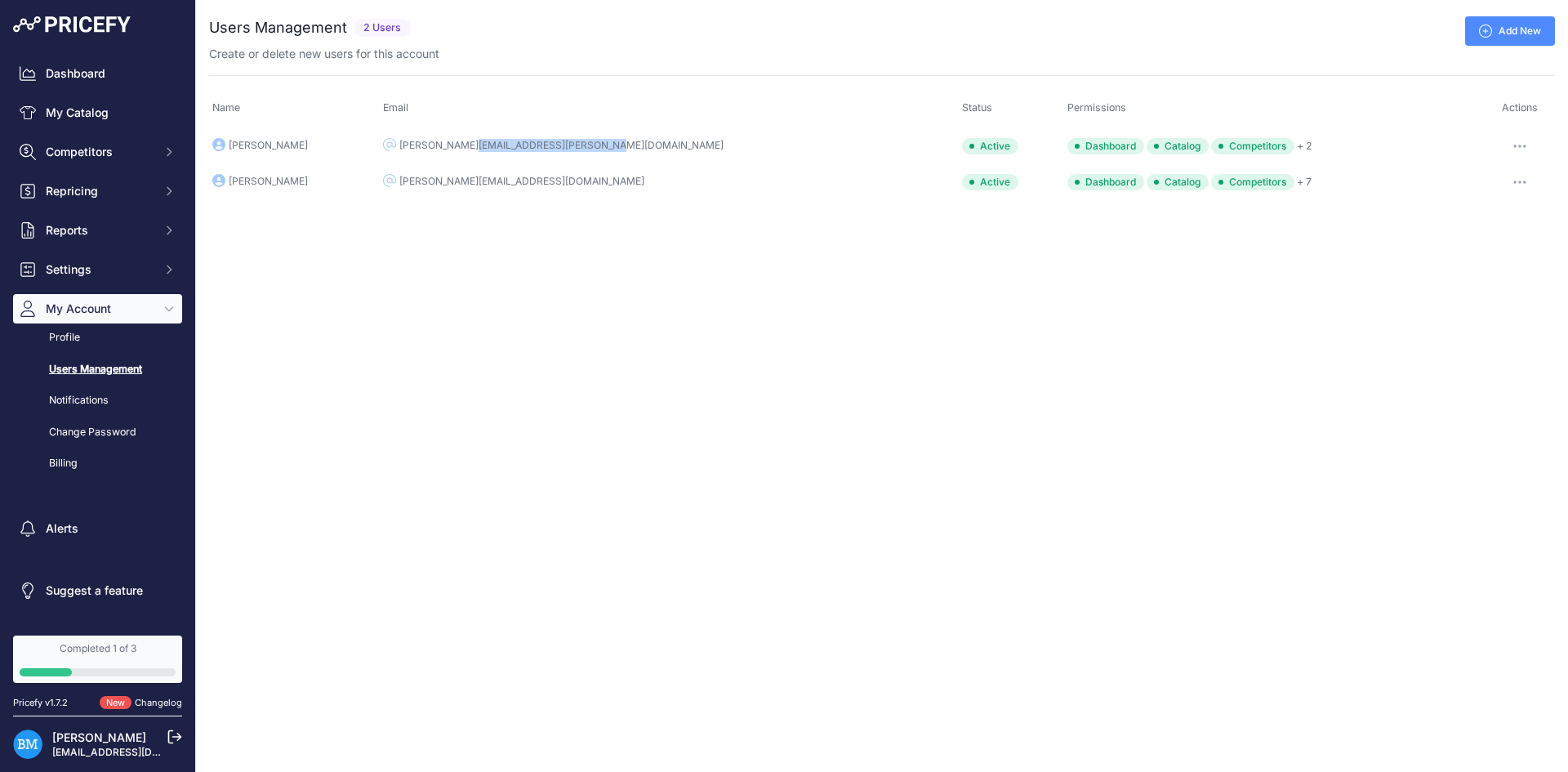
drag, startPoint x: 588, startPoint y: 144, endPoint x: 450, endPoint y: 148, distance: 138.1
click at [450, 148] on td "[PERSON_NAME][EMAIL_ADDRESS][PERSON_NAME][DOMAIN_NAME]" at bounding box center [669, 146] width 580 height 37
copy div "[PERSON_NAME][EMAIL_ADDRESS][PERSON_NAME][DOMAIN_NAME]"
click at [612, 333] on div "Close You are not connected to the internet. ..." at bounding box center [881, 386] width 1372 height 772
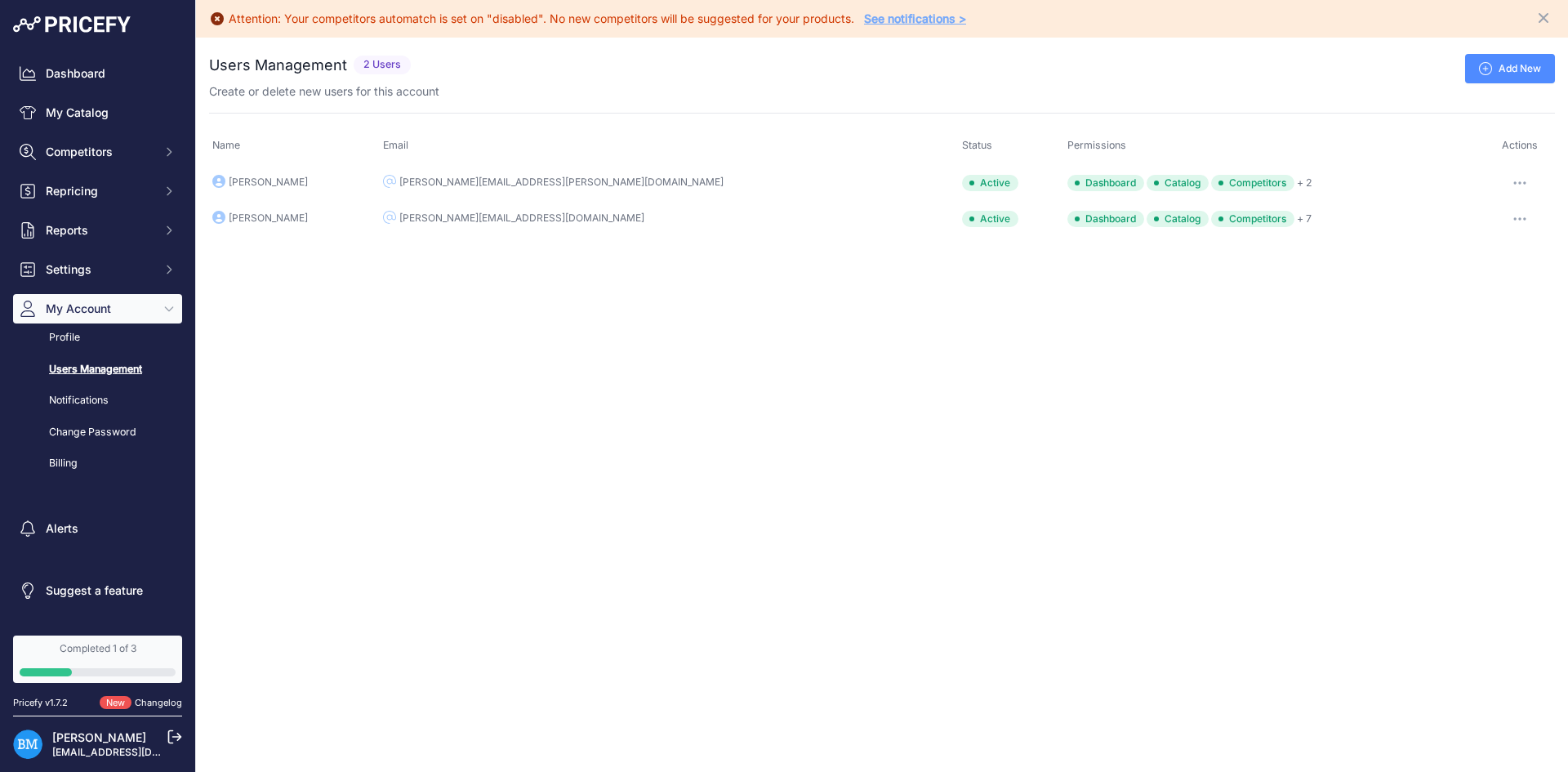
drag, startPoint x: 296, startPoint y: 216, endPoint x: 231, endPoint y: 222, distance: 65.3
click at [231, 222] on td "David Diplon" at bounding box center [294, 218] width 171 height 36
click at [285, 250] on div "You are not connected to the internet. Users Management" at bounding box center [882, 145] width 1346 height 216
drag, startPoint x: 354, startPoint y: 181, endPoint x: 230, endPoint y: 185, distance: 124.1
click at [230, 185] on td "Simona Boskovic" at bounding box center [294, 184] width 171 height 37
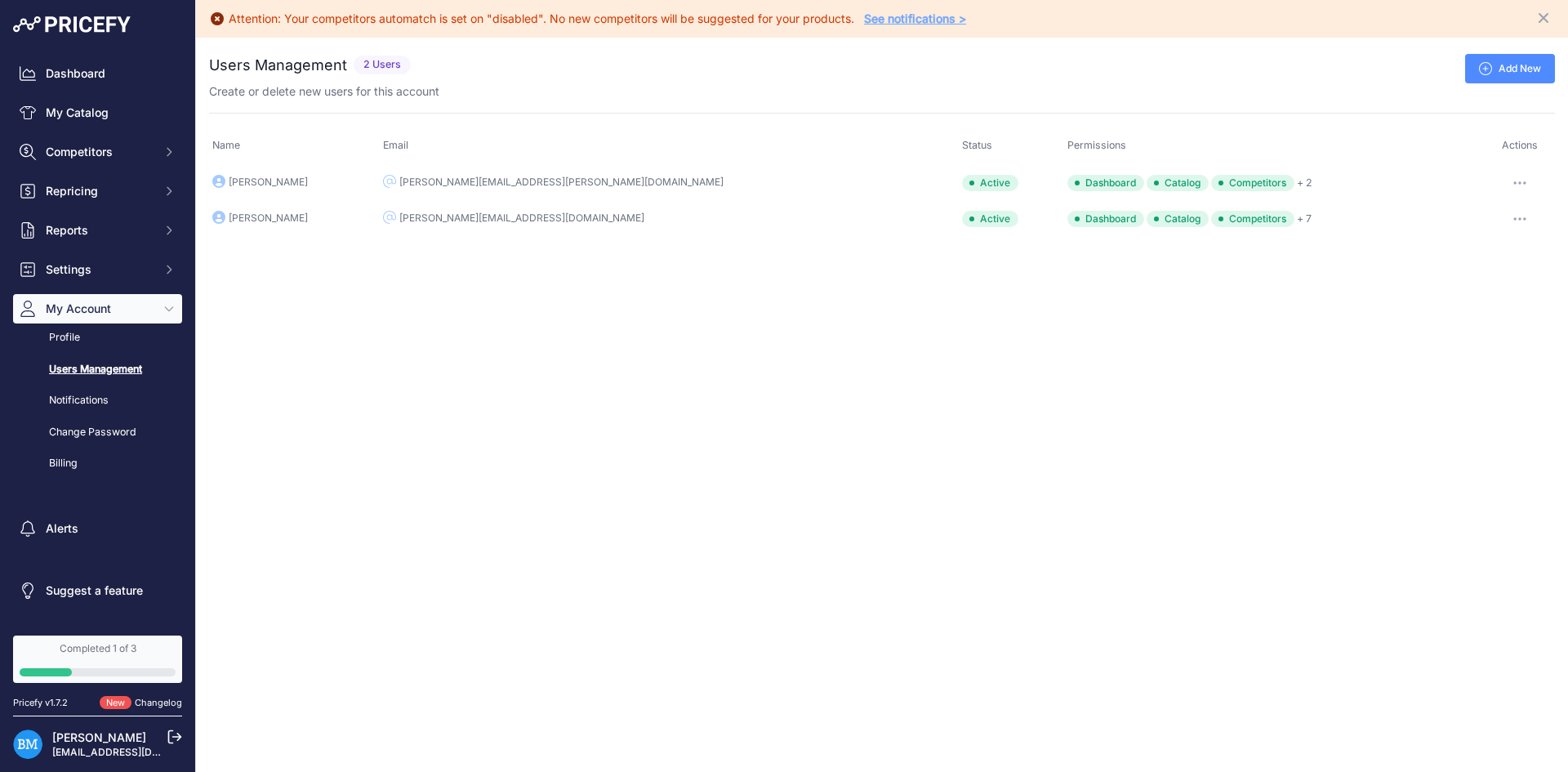
click at [299, 290] on div "Attention: Your competitors automatch is set on "disabled". No new competitors …" at bounding box center [881, 386] width 1372 height 772
click at [92, 80] on link "Dashboard" at bounding box center [97, 73] width 169 height 29
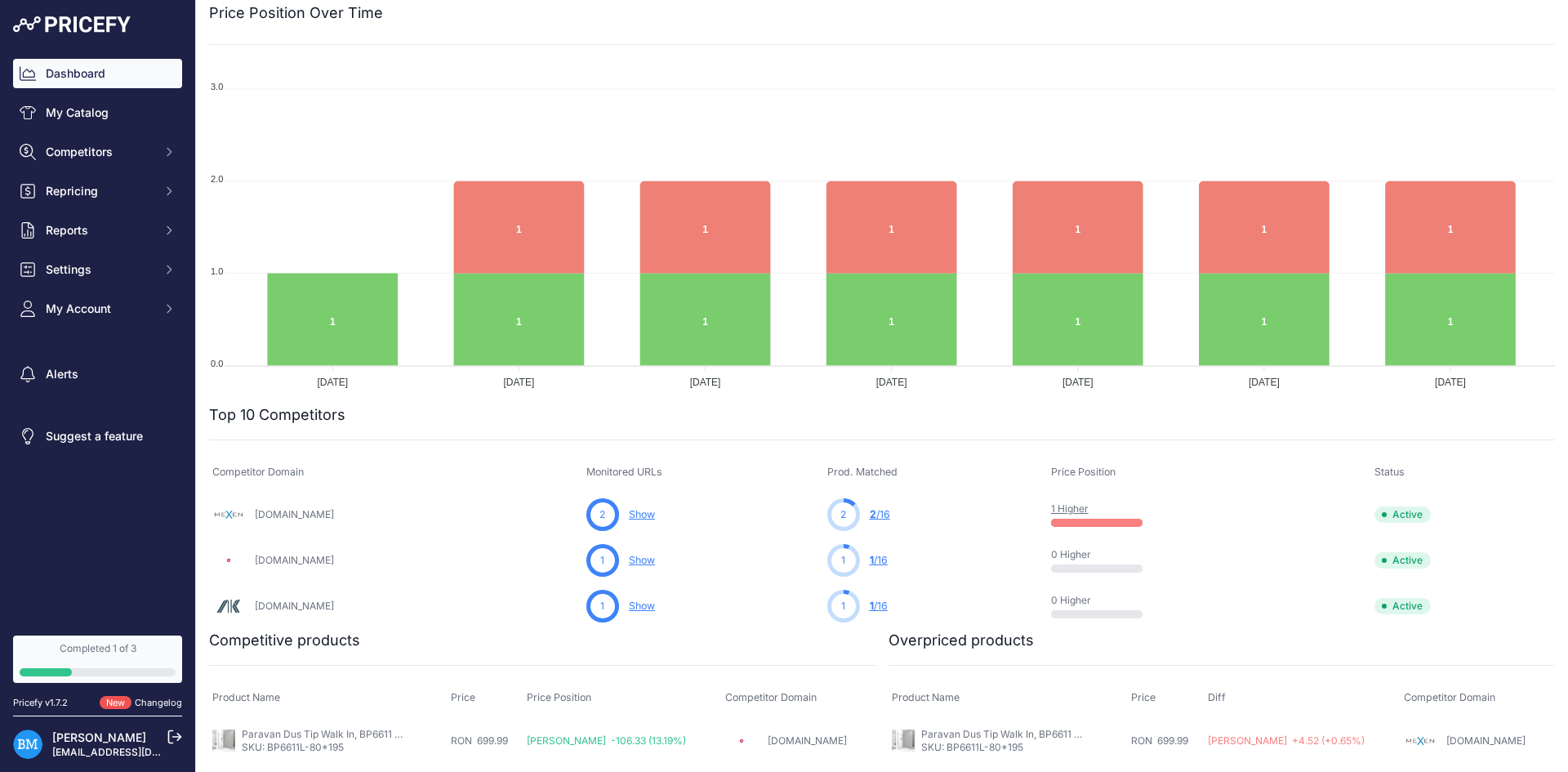
scroll to position [212, 0]
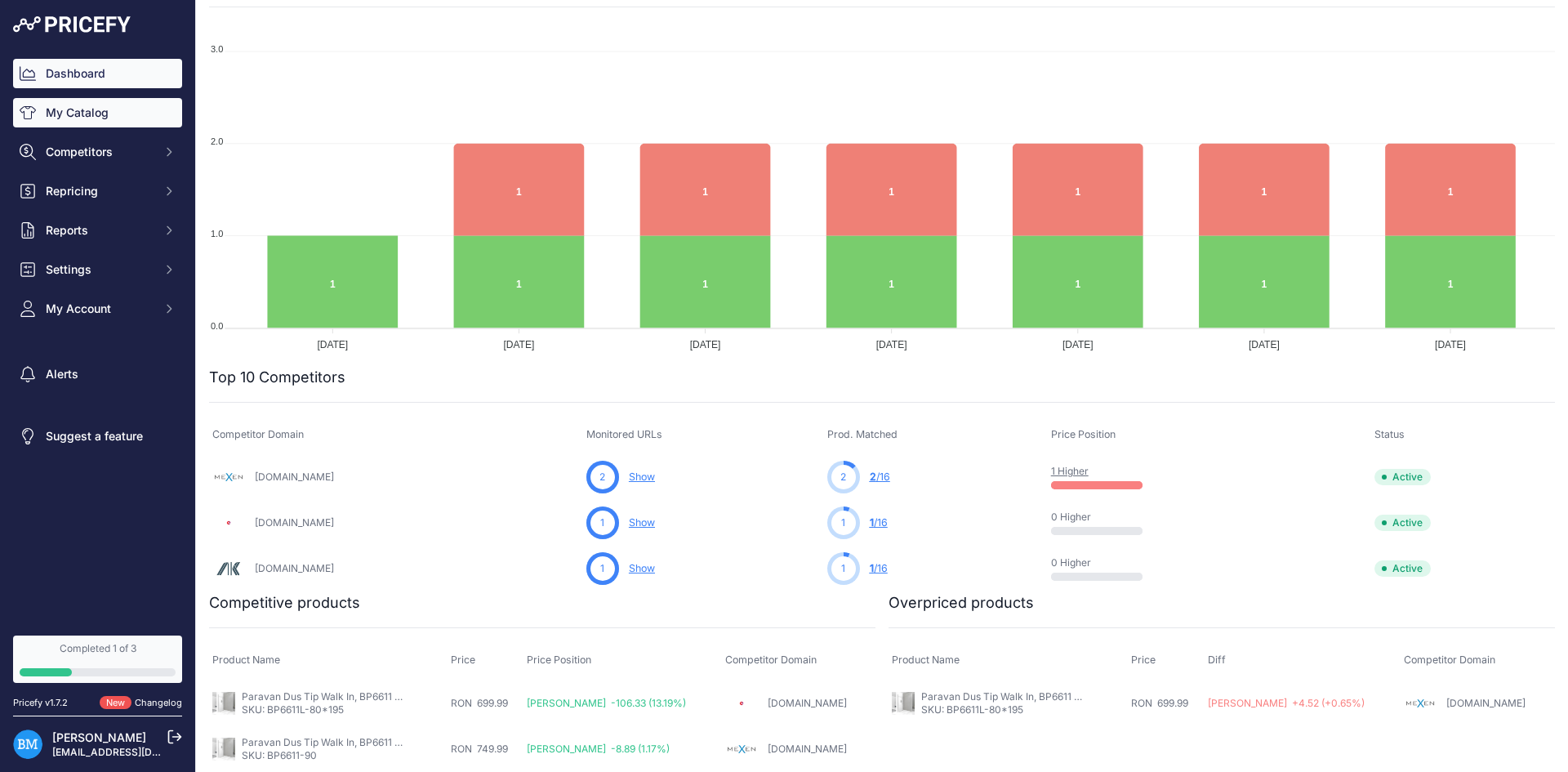
click at [49, 126] on link "My Catalog" at bounding box center [97, 113] width 169 height 29
